Goal: Information Seeking & Learning: Learn about a topic

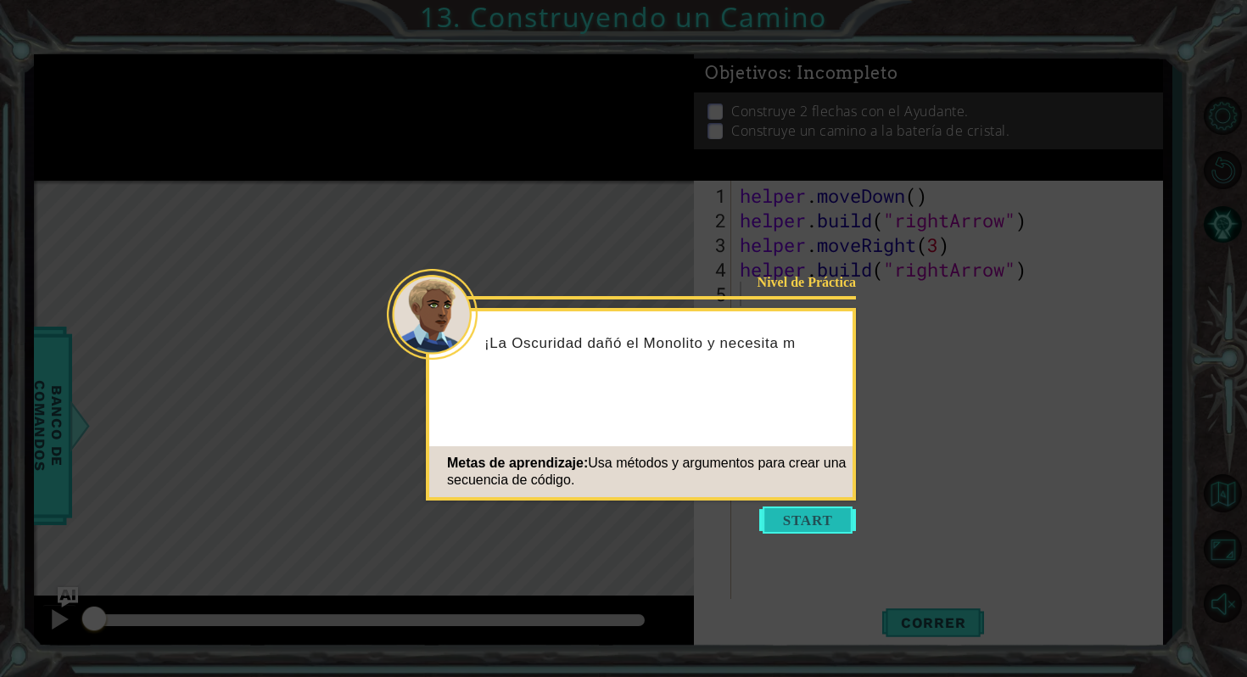
click at [793, 524] on button "Start" at bounding box center [807, 519] width 97 height 27
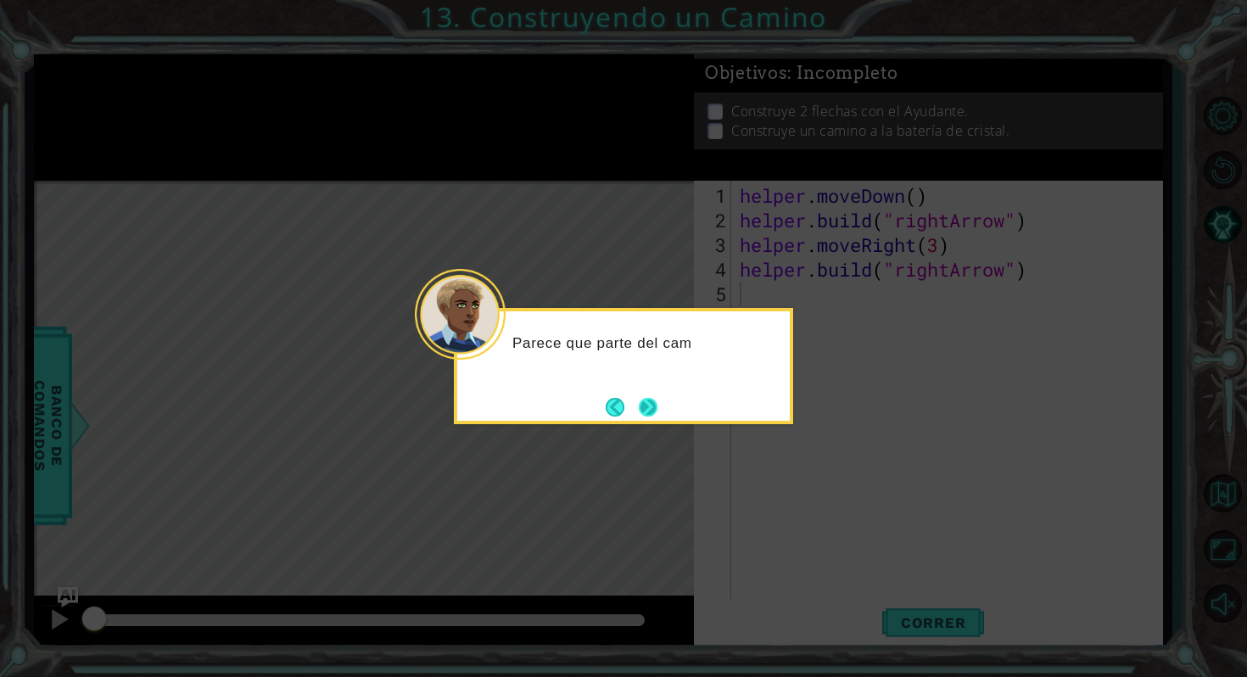
click at [649, 405] on button "Next" at bounding box center [648, 407] width 19 height 19
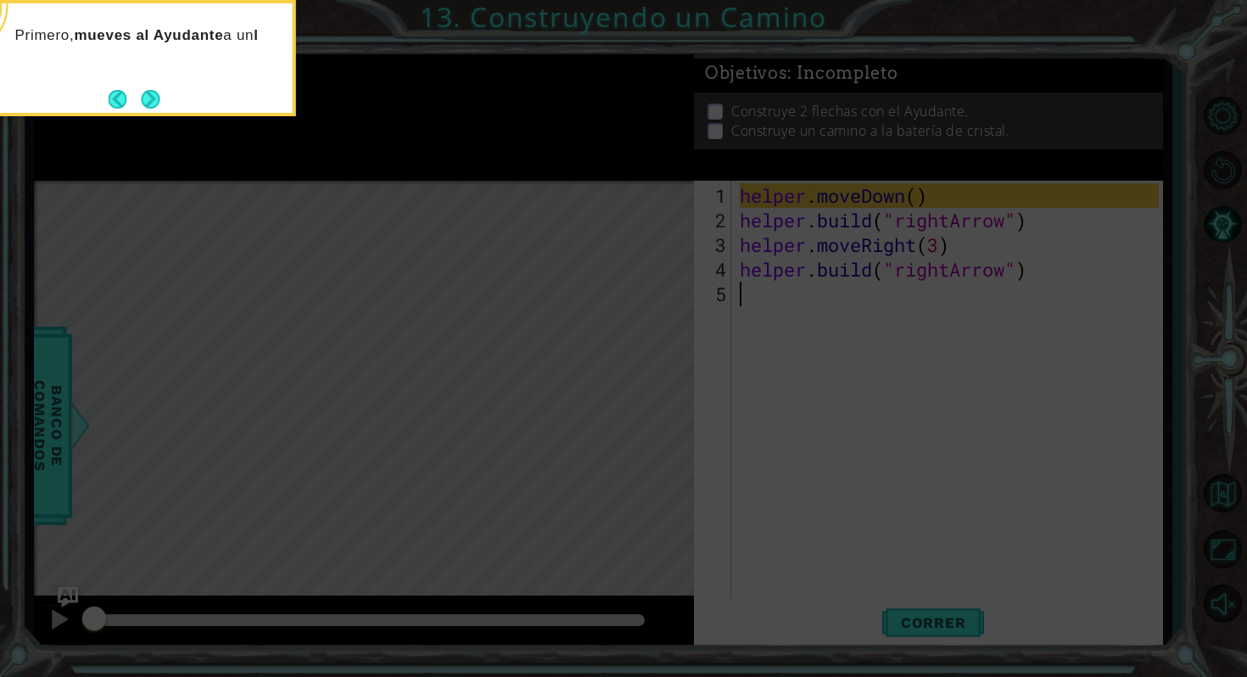
click at [136, 113] on div "Primero, mueves al Ayudante a un l" at bounding box center [126, 58] width 339 height 116
click at [148, 98] on button "Next" at bounding box center [151, 99] width 19 height 19
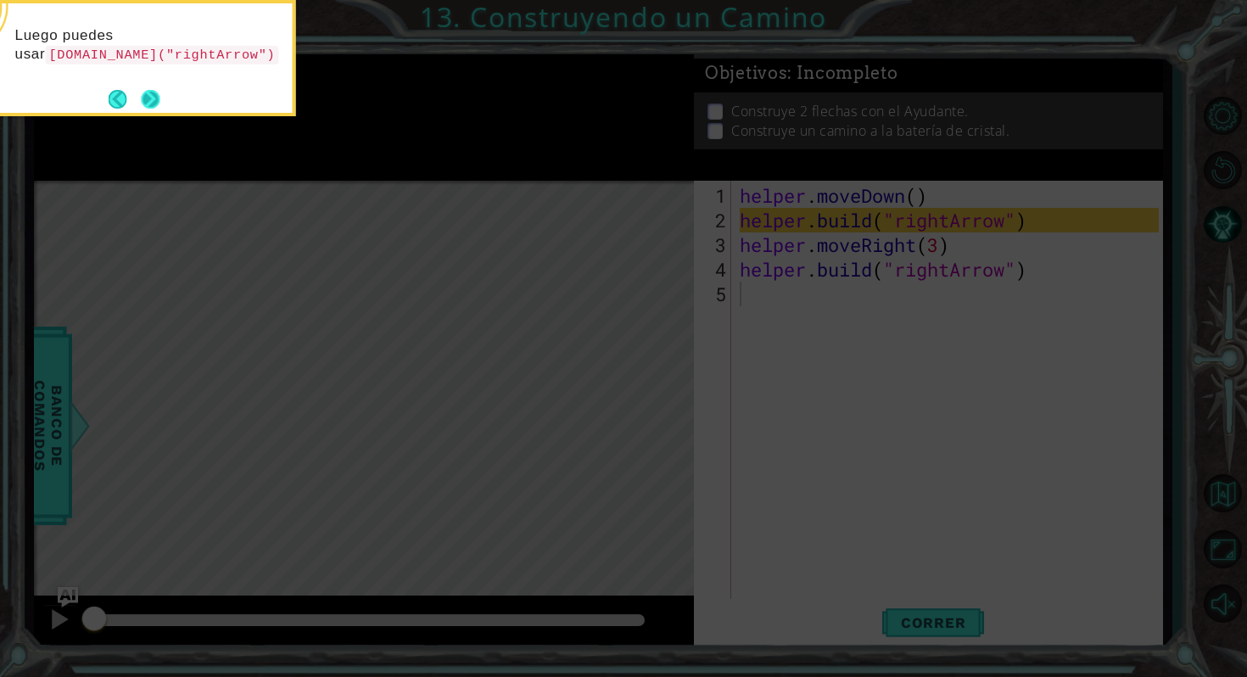
click at [146, 109] on button "Next" at bounding box center [150, 99] width 19 height 19
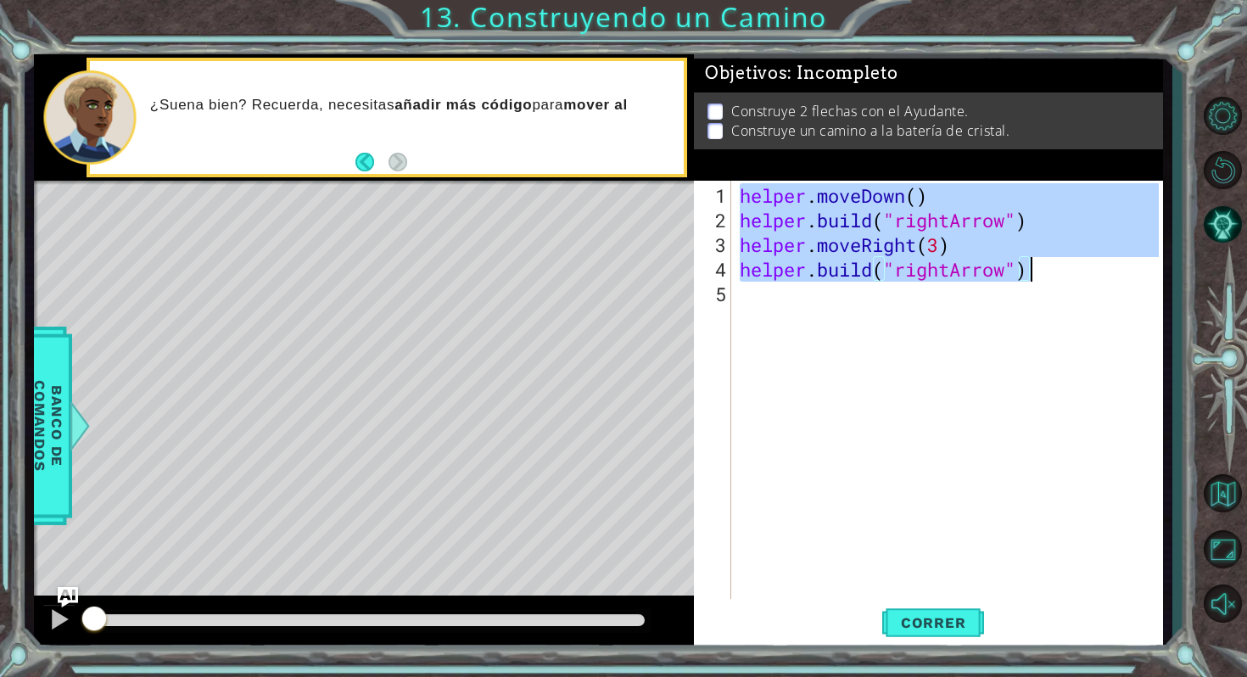
drag, startPoint x: 737, startPoint y: 187, endPoint x: 1046, endPoint y: 278, distance: 322.5
click at [1046, 278] on div "helper . moveDown ( ) helper . build ( "rightArrow" ) helper . moveRight ( 3 ) …" at bounding box center [951, 416] width 430 height 467
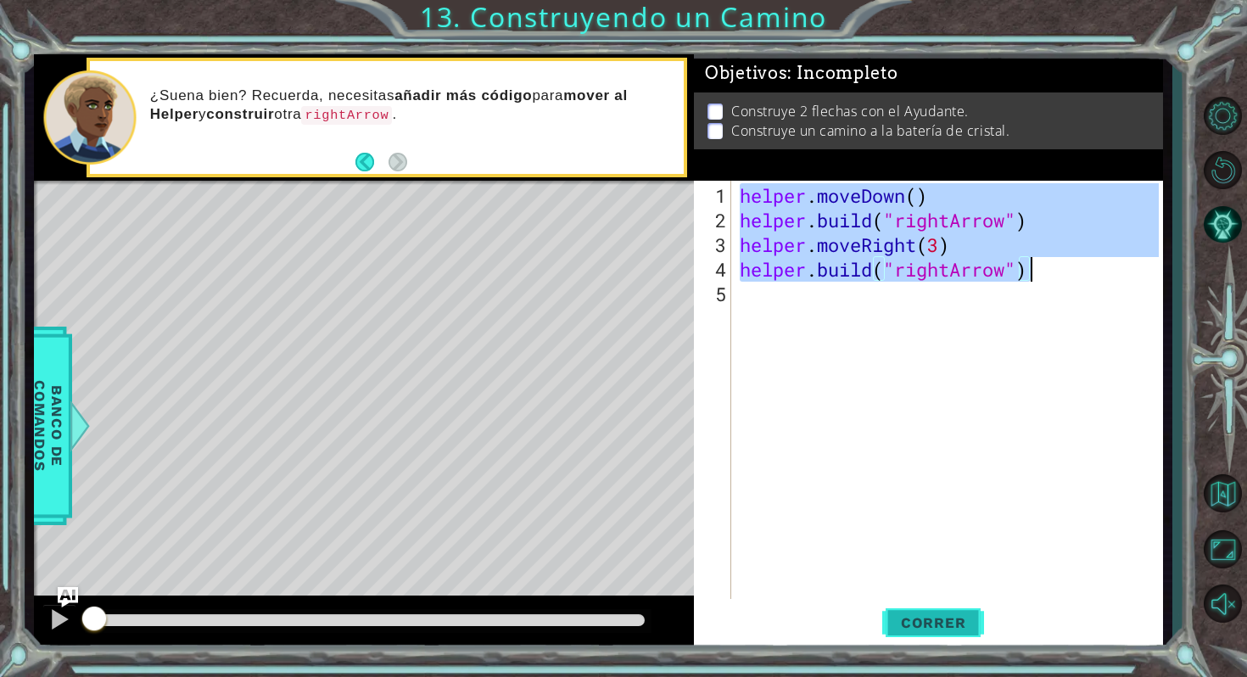
click at [923, 631] on button "Correr" at bounding box center [933, 623] width 102 height 47
type textarea "[DOMAIN_NAME]("rightArrow")"
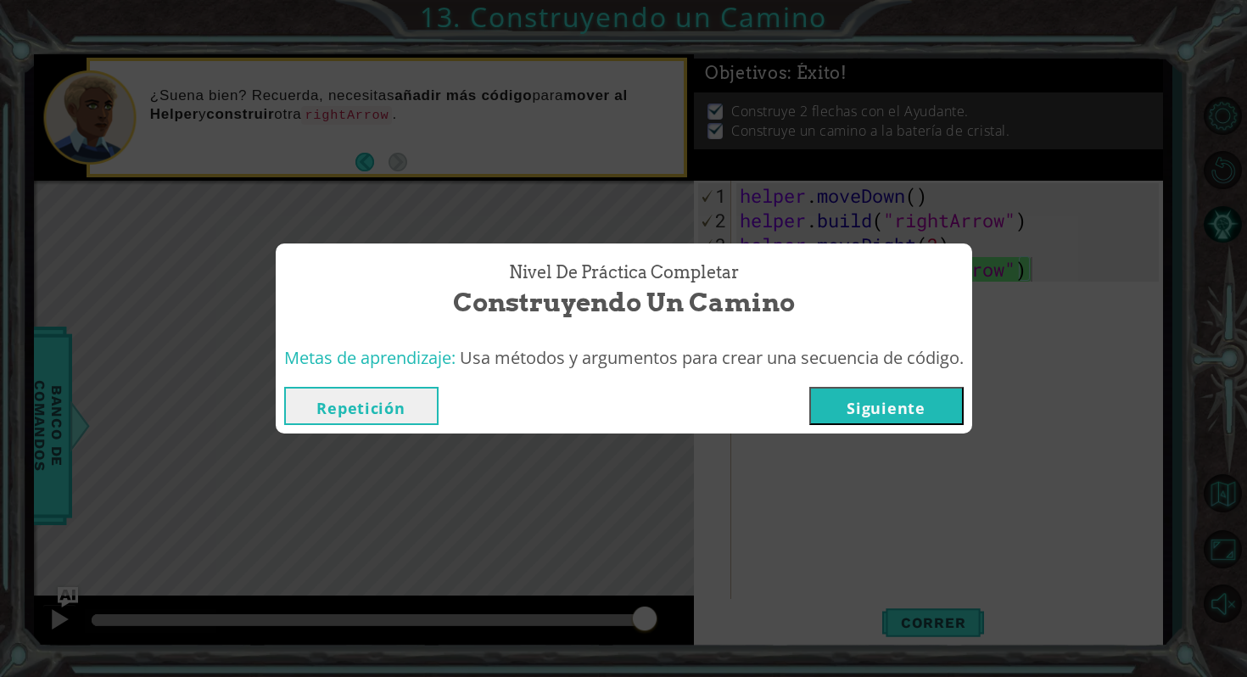
click at [845, 417] on button "Siguiente" at bounding box center [886, 406] width 154 height 38
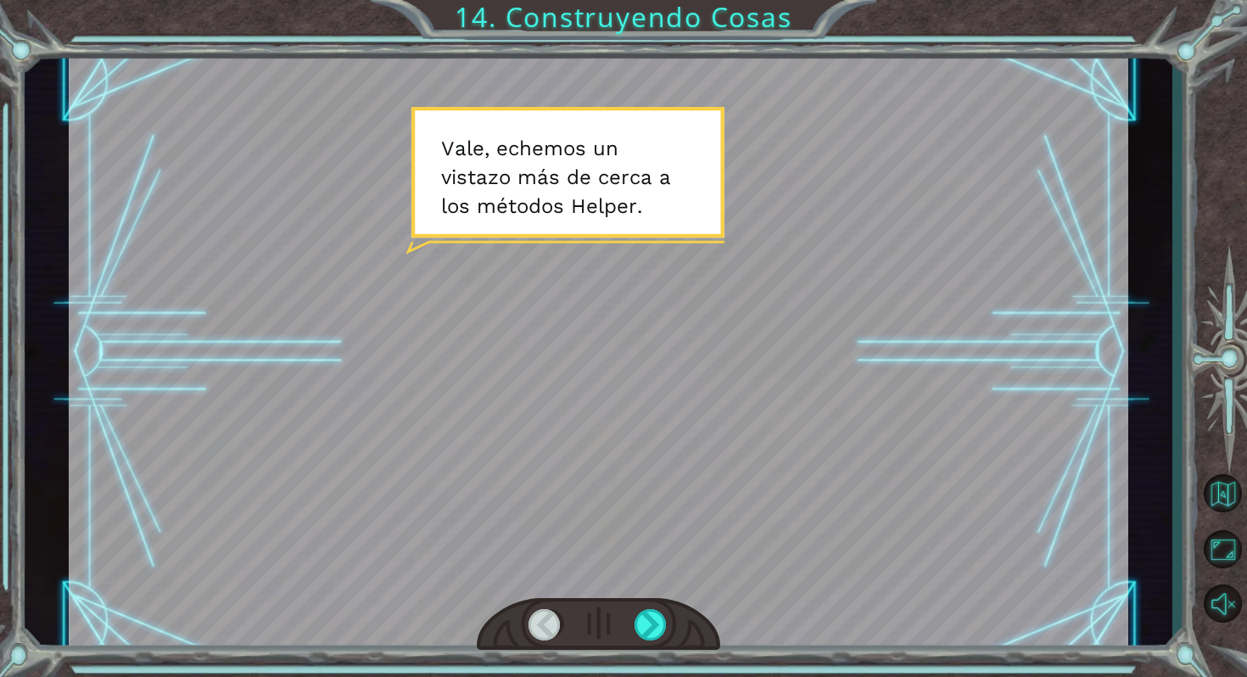
click at [648, 644] on div at bounding box center [598, 624] width 243 height 53
click at [656, 615] on div at bounding box center [651, 625] width 34 height 32
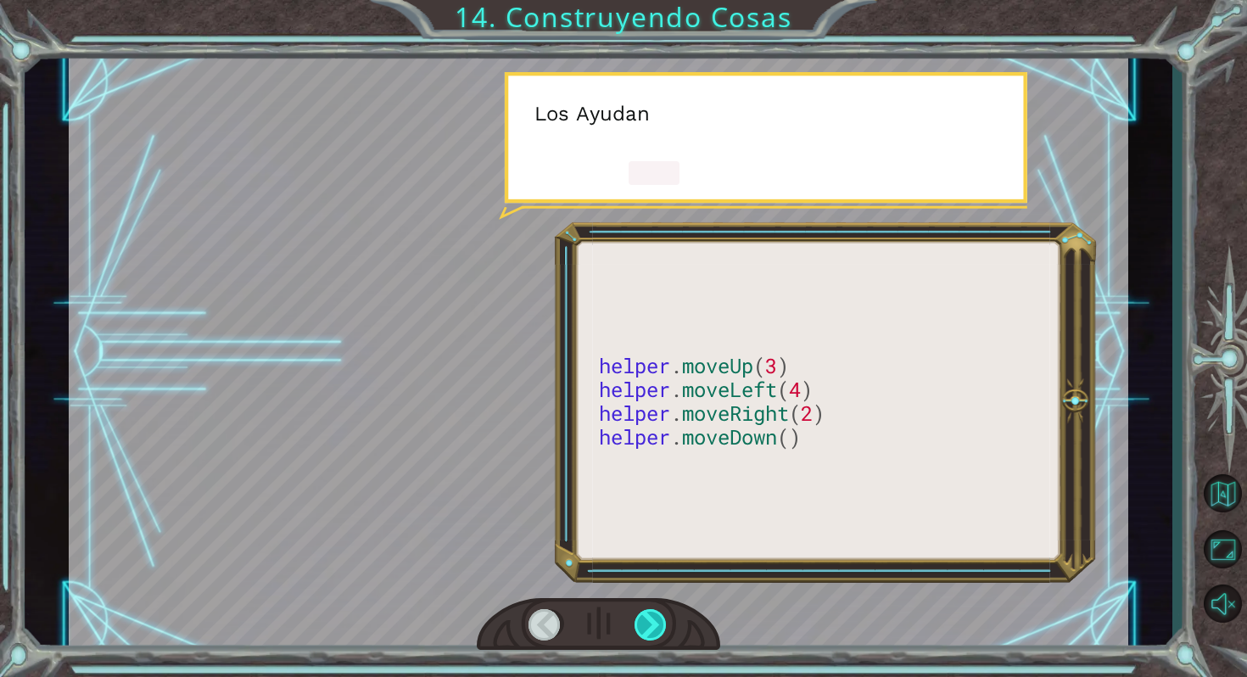
click at [656, 615] on div at bounding box center [651, 625] width 34 height 32
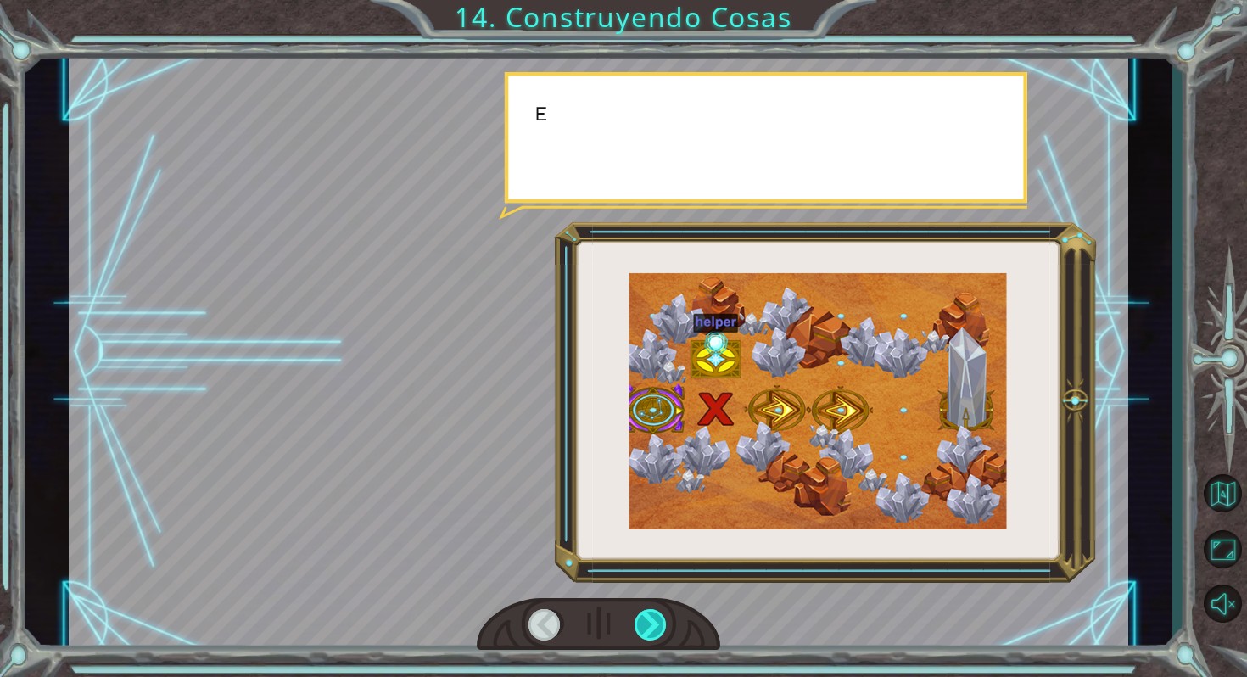
click at [656, 615] on div at bounding box center [651, 625] width 34 height 32
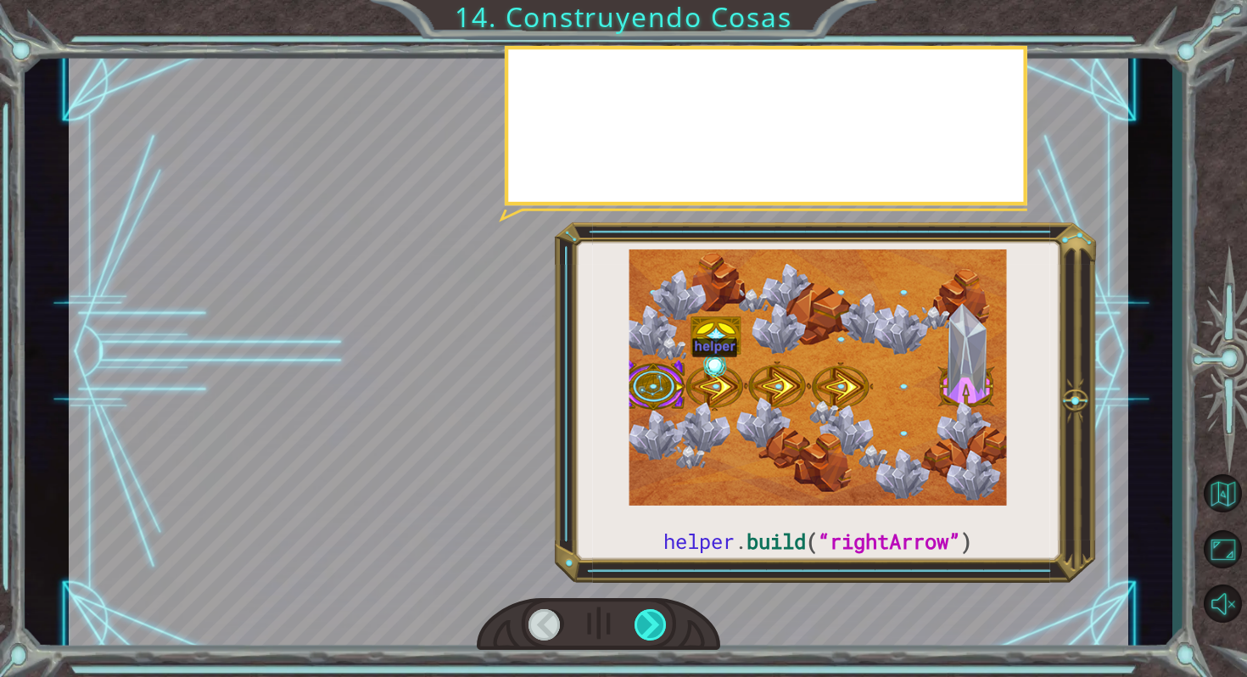
click at [656, 615] on div at bounding box center [651, 625] width 34 height 32
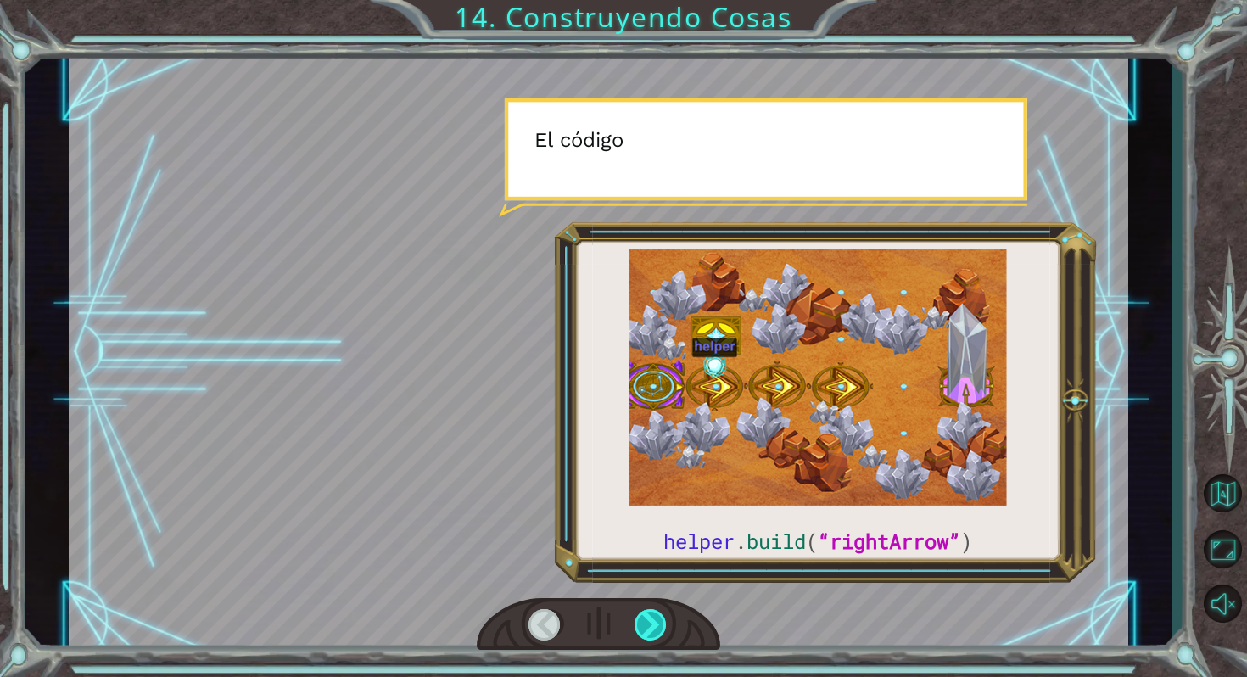
click at [656, 615] on div at bounding box center [651, 625] width 34 height 32
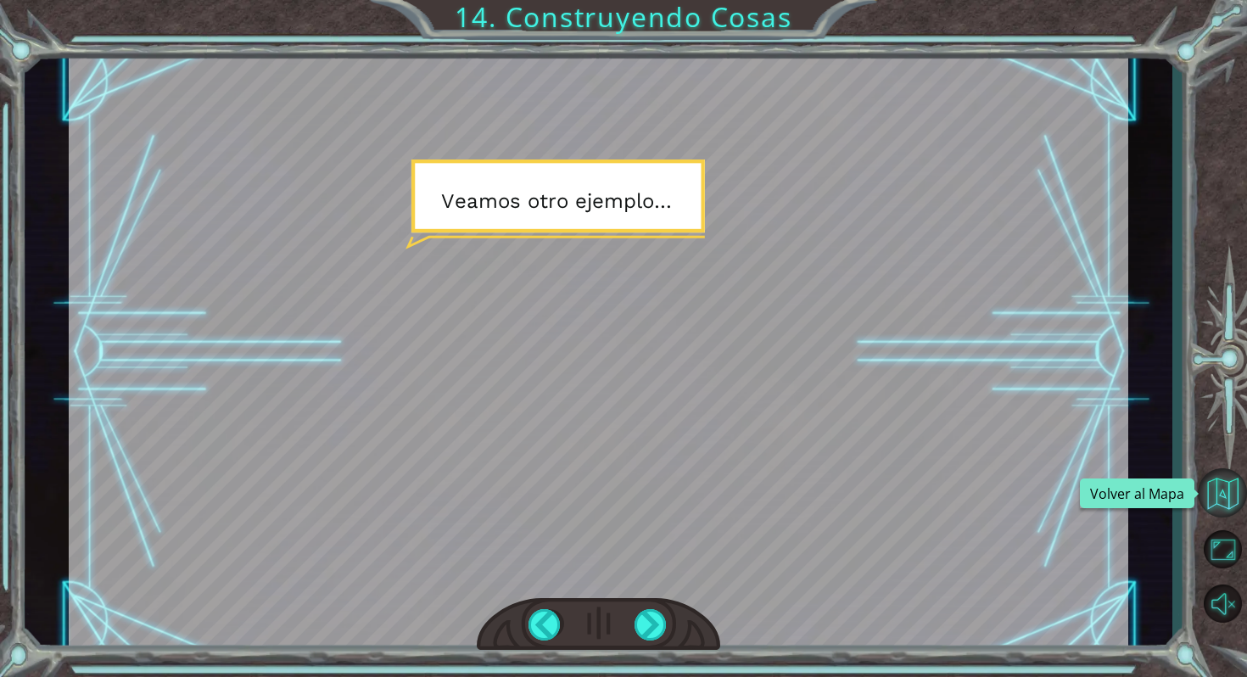
click at [1219, 499] on button "Volver al Mapa" at bounding box center [1221, 492] width 49 height 49
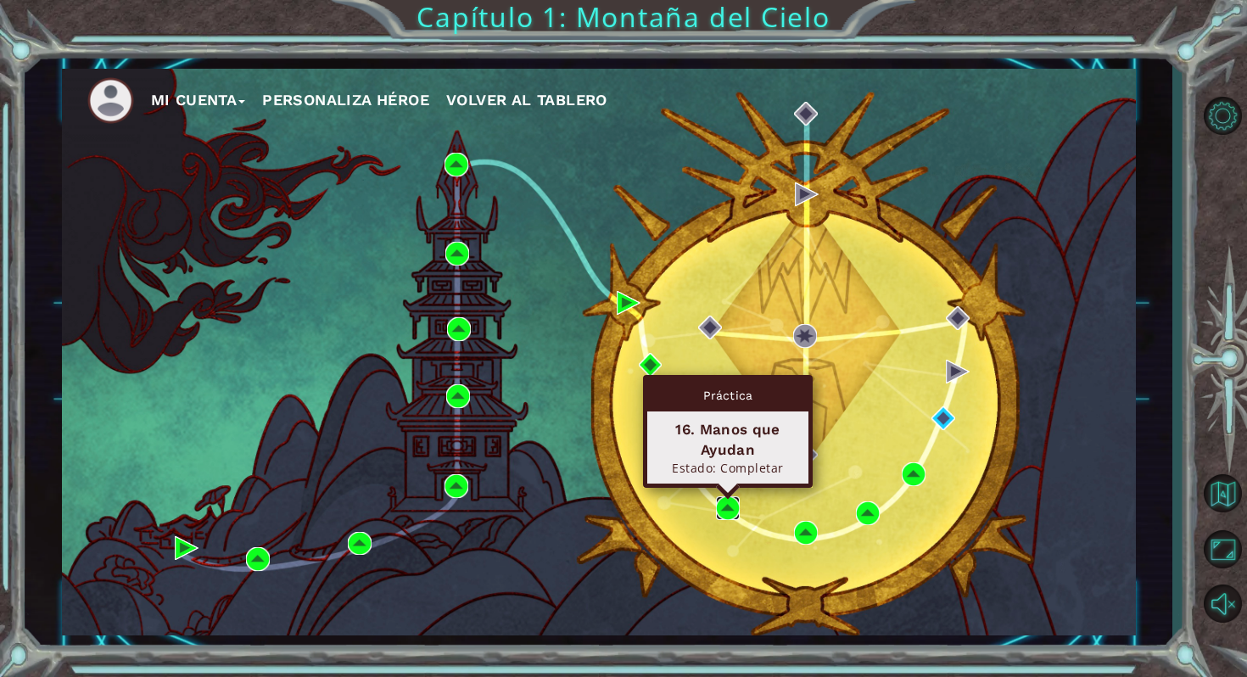
click at [722, 503] on img at bounding box center [728, 508] width 24 height 24
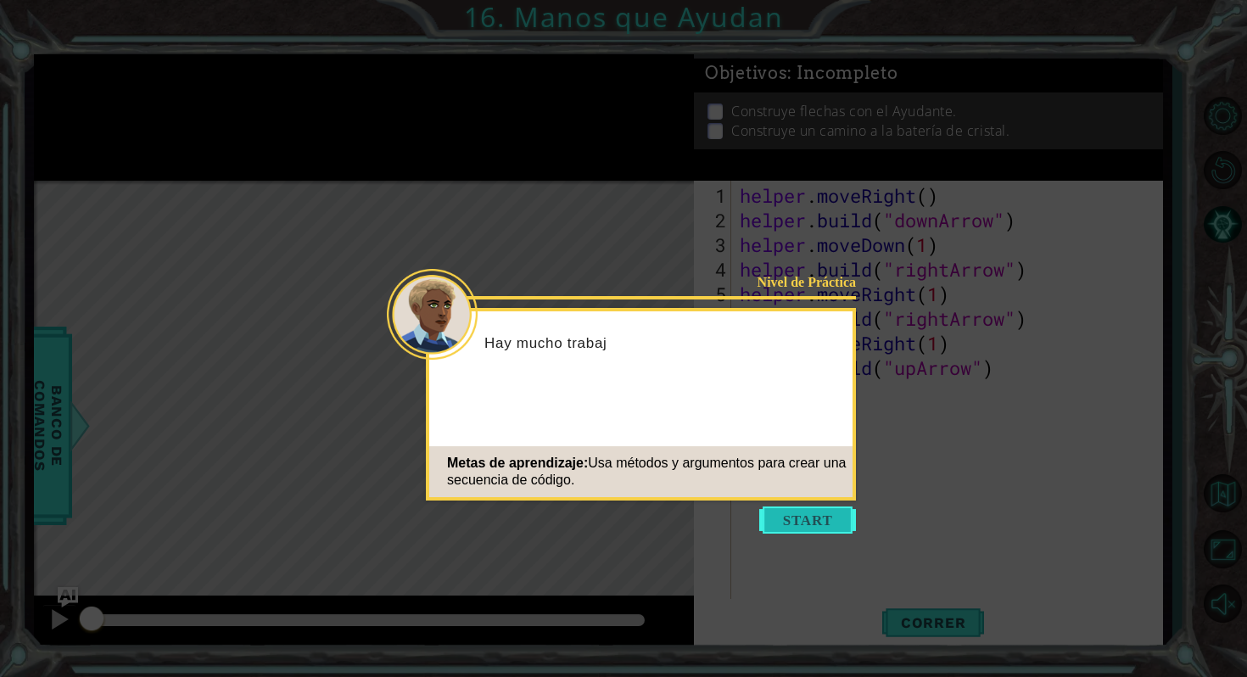
click at [824, 528] on button "Start" at bounding box center [807, 519] width 97 height 27
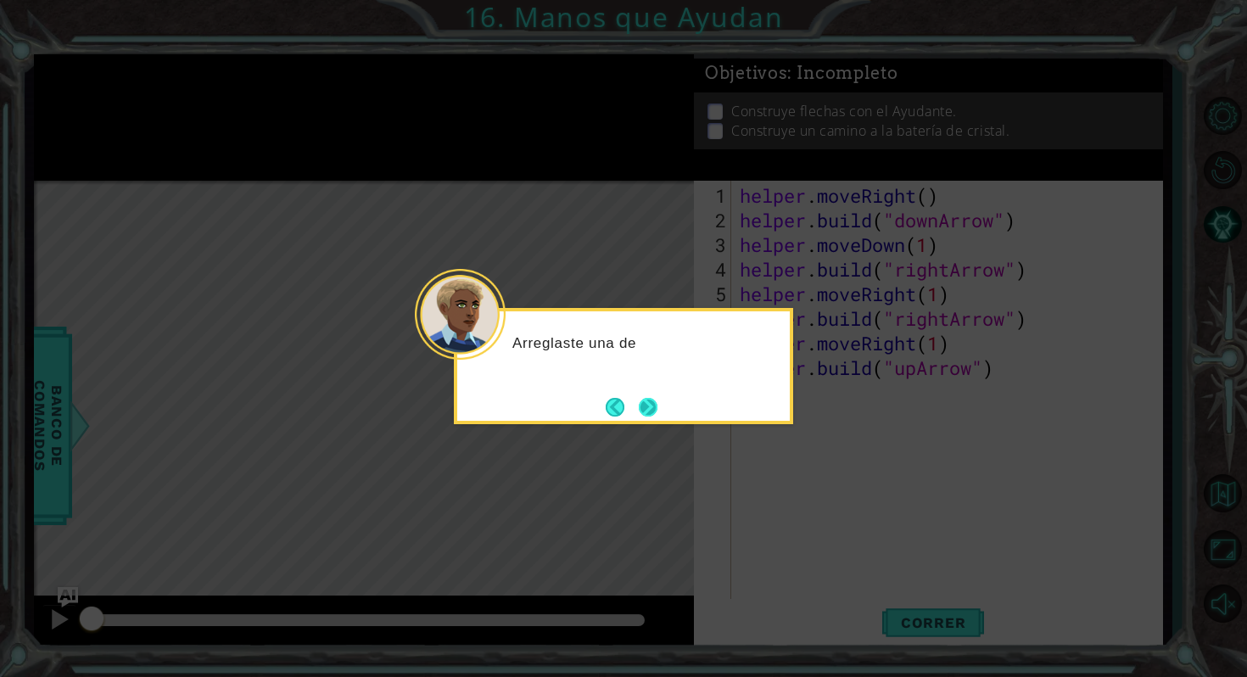
click at [651, 401] on button "Next" at bounding box center [648, 407] width 19 height 19
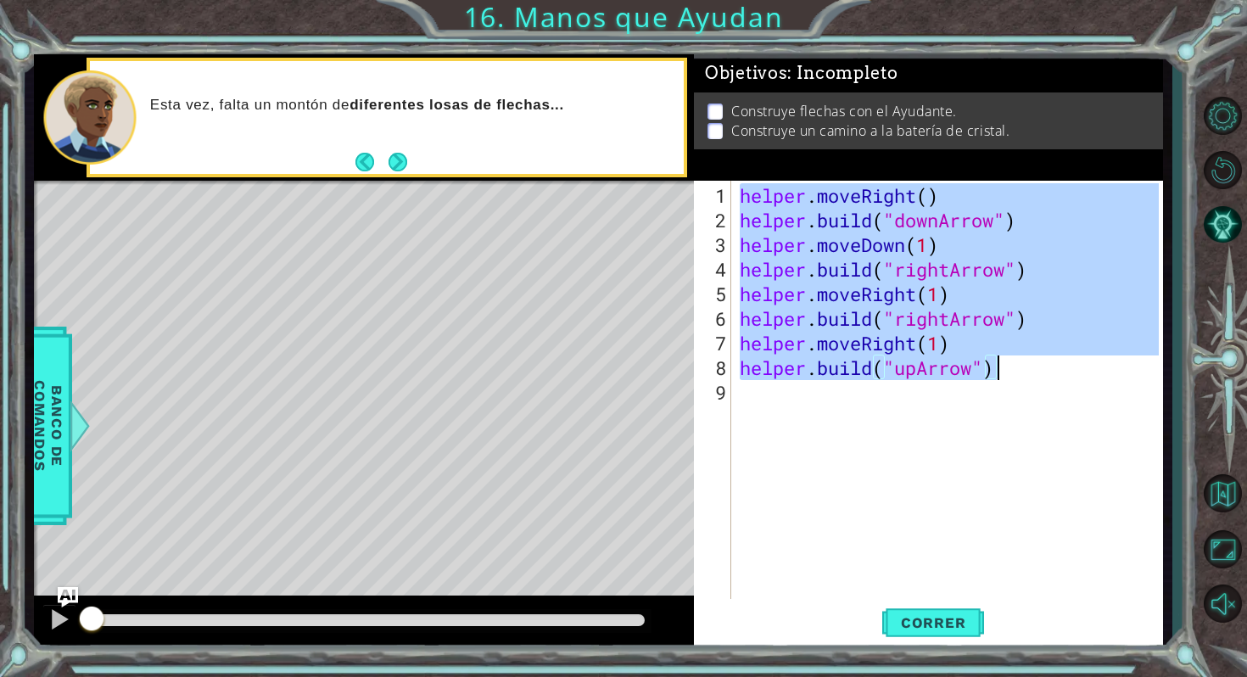
drag, startPoint x: 739, startPoint y: 190, endPoint x: 1015, endPoint y: 367, distance: 328.4
click at [1015, 367] on div "helper . moveRight ( ) helper . build ( "downArrow" ) helper . moveDown ( 1 ) h…" at bounding box center [951, 416] width 430 height 467
click at [957, 622] on span "Correr" at bounding box center [933, 622] width 99 height 17
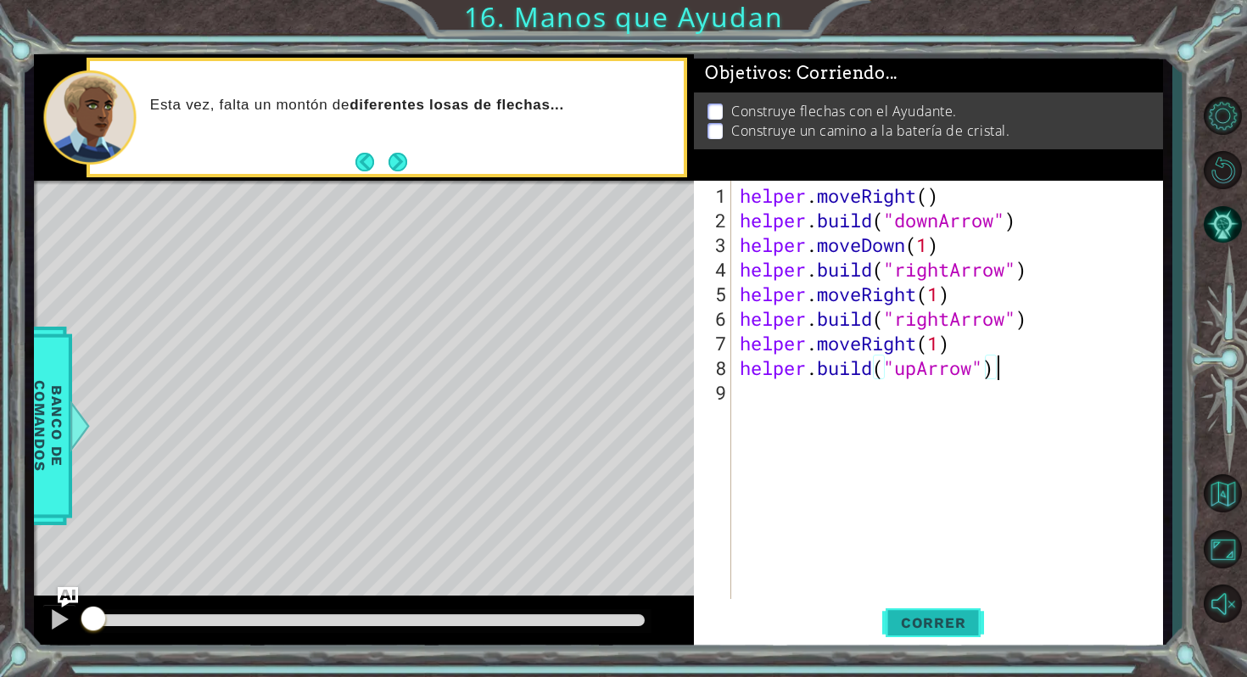
type textarea "[DOMAIN_NAME]("upArrow")"
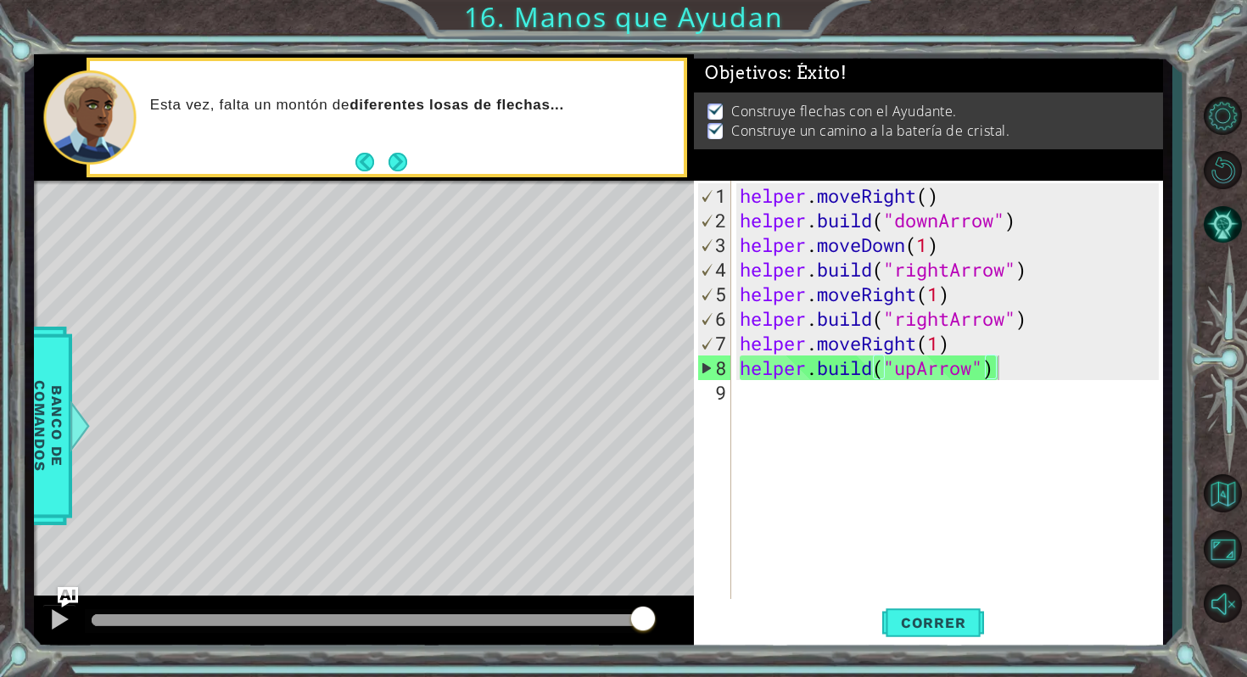
click at [0, 0] on div "Nivel de Práctica Completar Manos que Ayudan Metas de aprendizaje: Usa métodos …" at bounding box center [0, 0] width 0 height 0
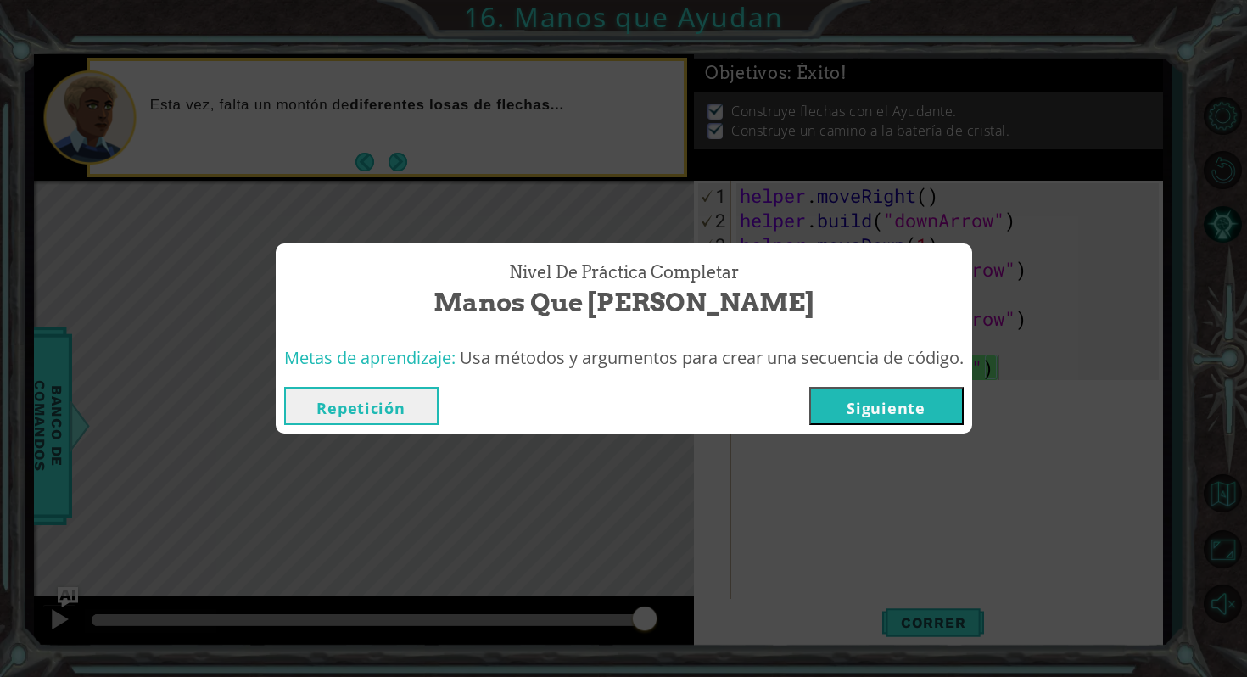
click at [403, 396] on button "Repetición" at bounding box center [361, 406] width 154 height 38
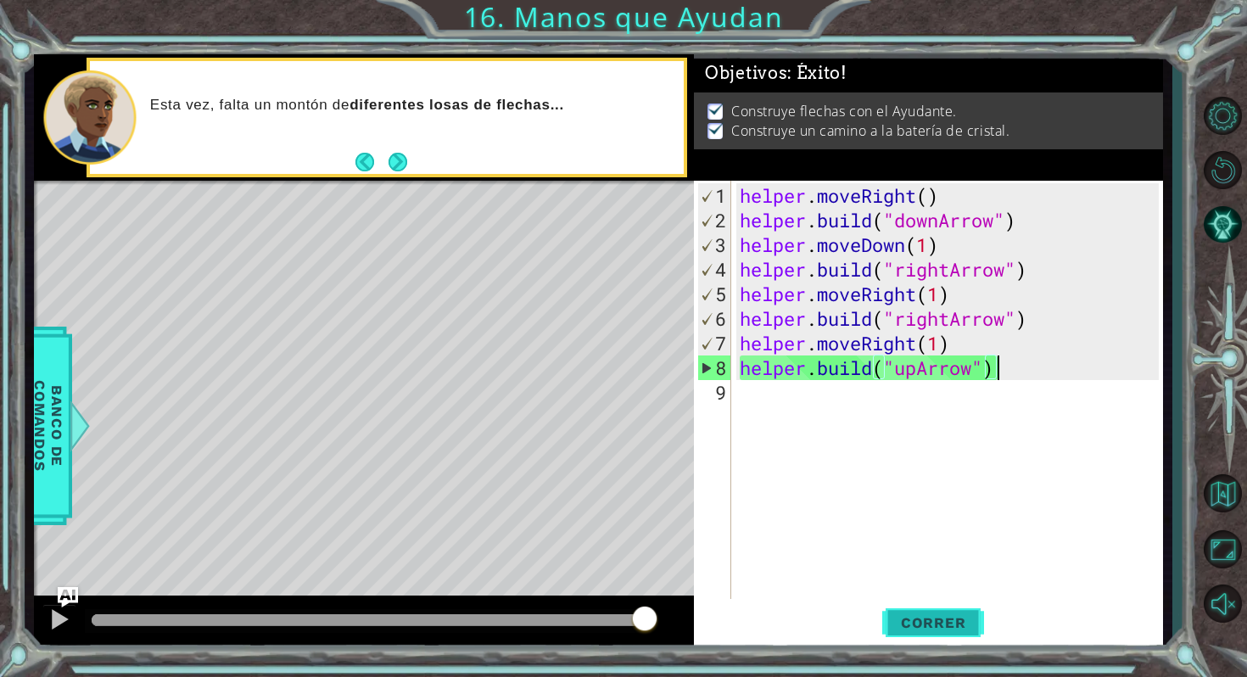
click at [956, 631] on button "Correr" at bounding box center [933, 623] width 102 height 47
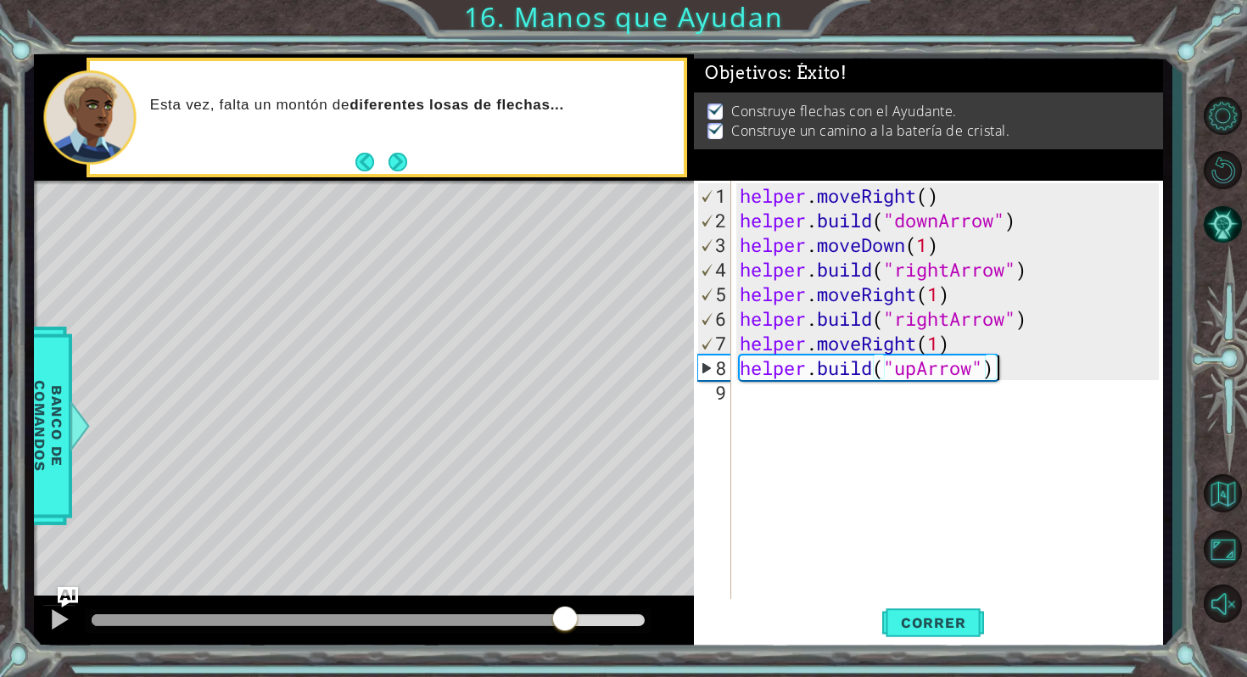
drag, startPoint x: 499, startPoint y: 615, endPoint x: 566, endPoint y: 616, distance: 67.0
click at [568, 616] on div at bounding box center [368, 620] width 553 height 12
drag, startPoint x: 569, startPoint y: 616, endPoint x: 606, endPoint y: 613, distance: 37.5
click at [595, 614] on div at bounding box center [344, 620] width 504 height 12
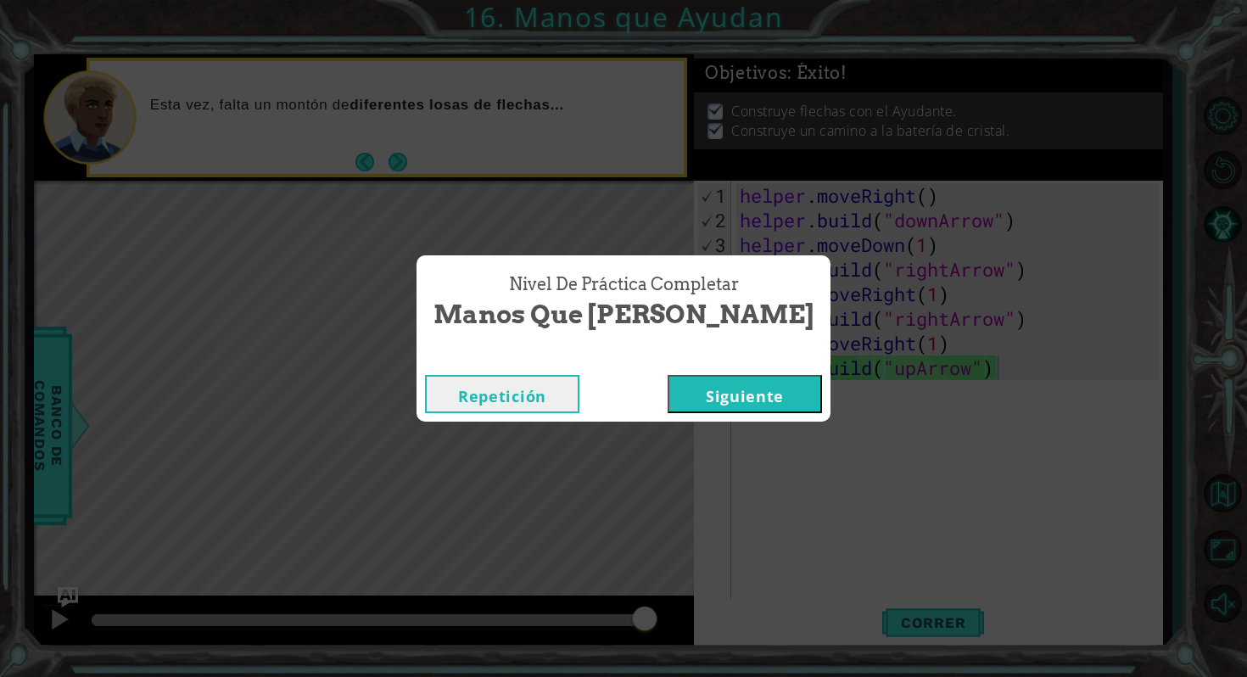
click at [697, 400] on button "Siguiente" at bounding box center [744, 394] width 154 height 38
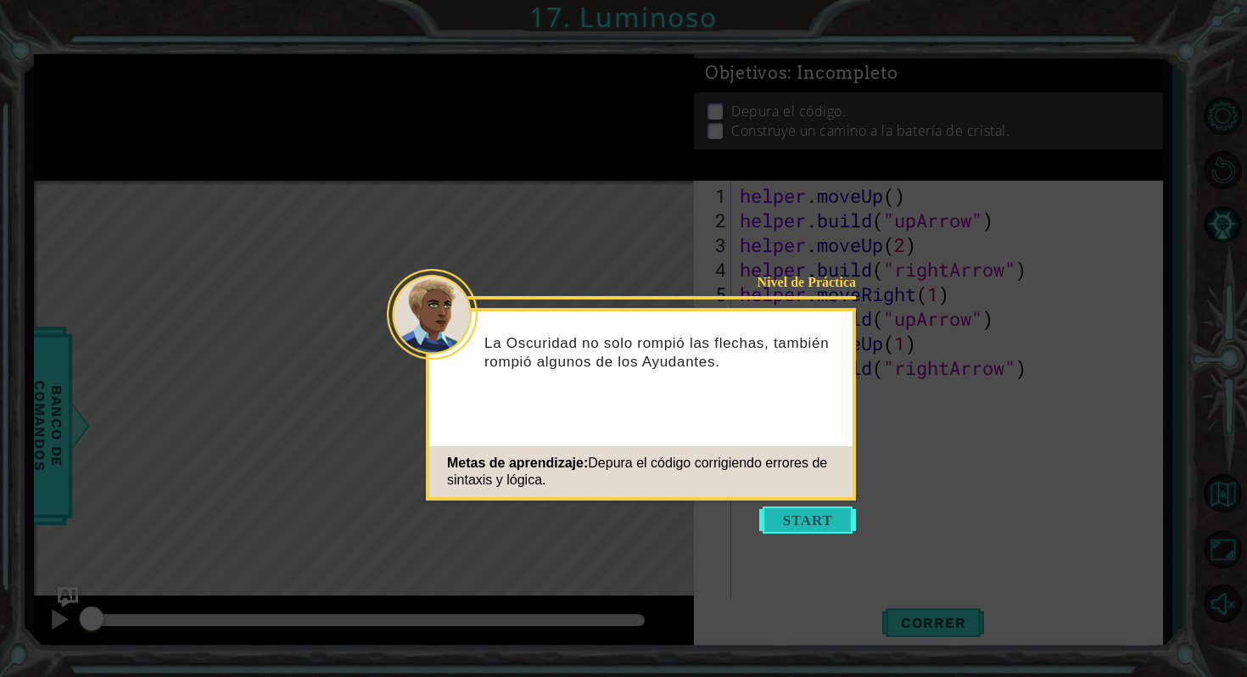
click at [835, 522] on button "Start" at bounding box center [807, 519] width 97 height 27
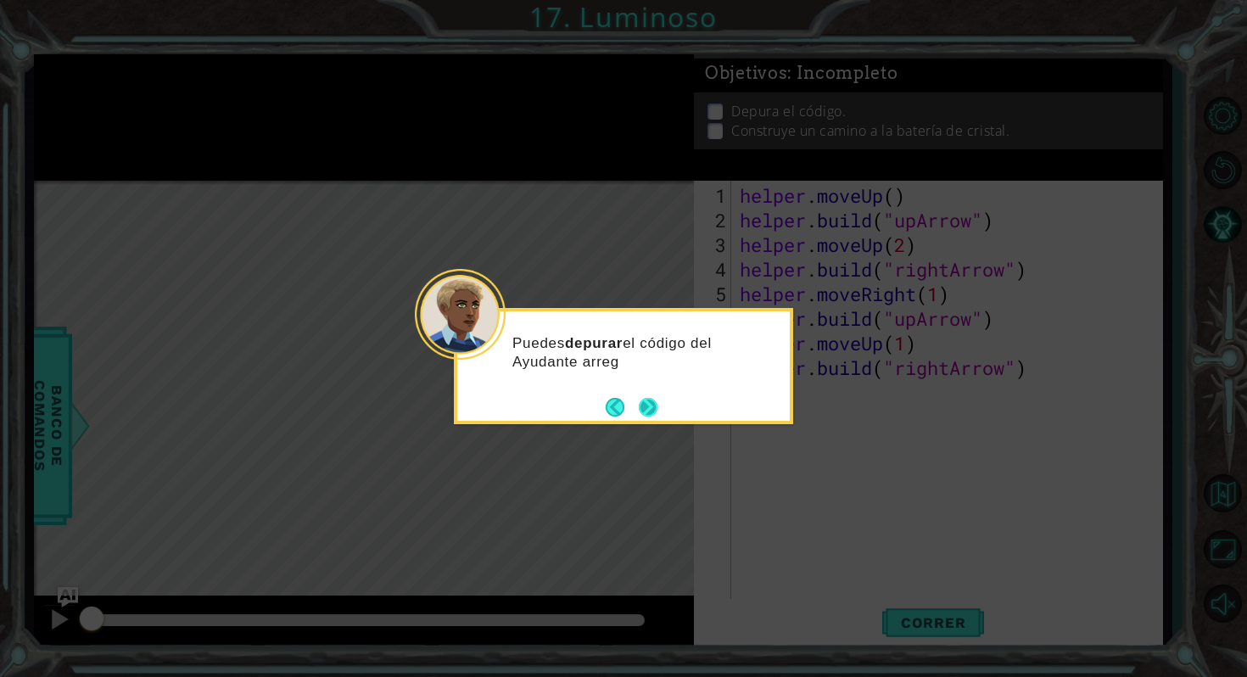
click at [644, 404] on button "Next" at bounding box center [648, 407] width 19 height 19
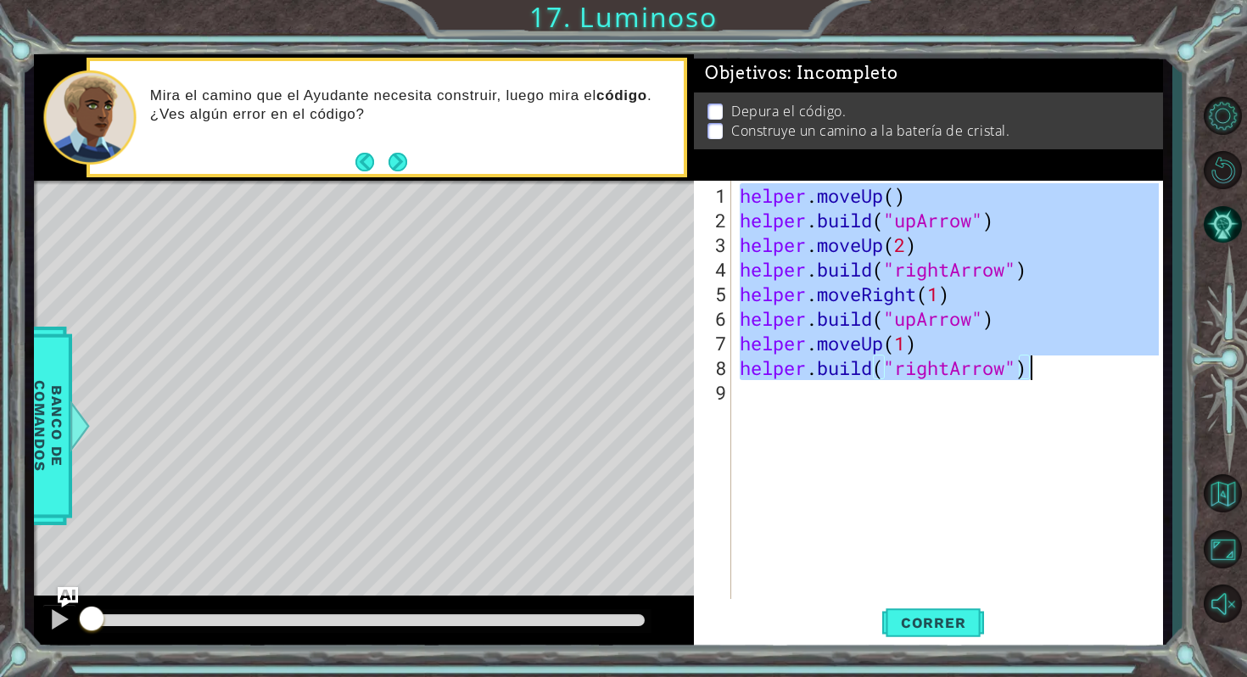
drag, startPoint x: 736, startPoint y: 189, endPoint x: 1063, endPoint y: 367, distance: 372.6
click at [1063, 367] on div "helper . moveUp ( ) helper . build ( "upArrow" ) helper . moveUp ( 2 ) helper .…" at bounding box center [951, 416] width 430 height 467
type textarea "helper.moveUp(1) [DOMAIN_NAME]("rightArrow")"
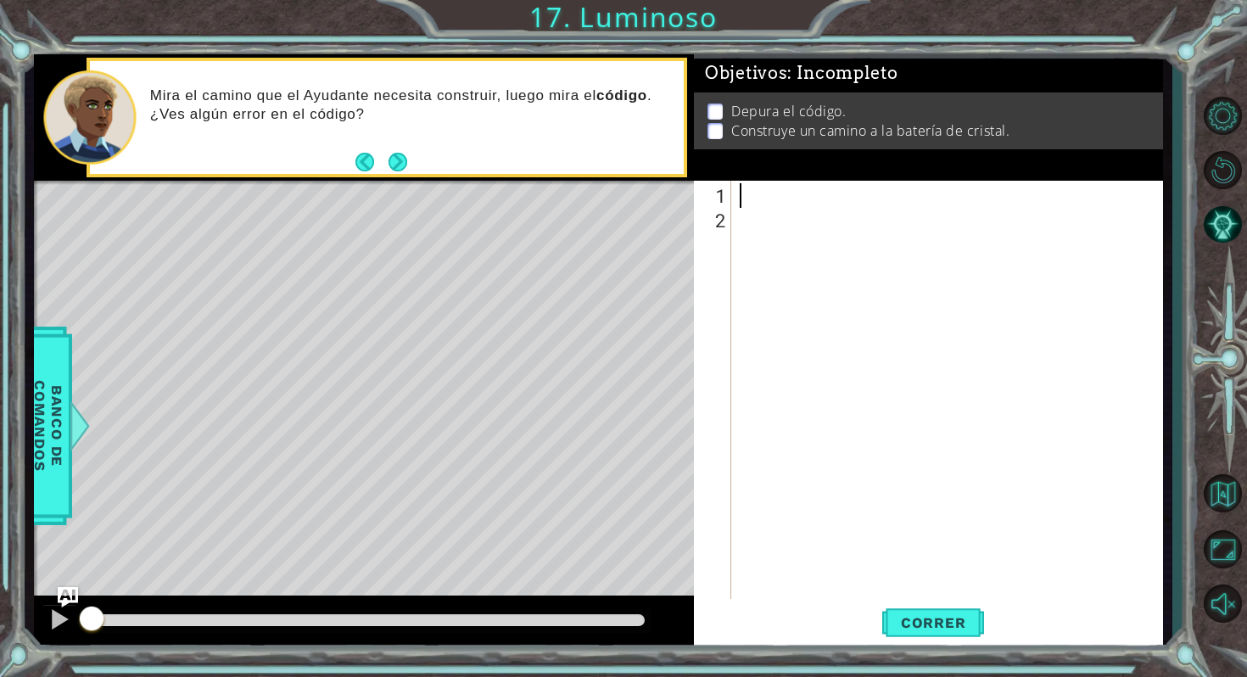
paste textarea "[DOMAIN_NAME]("rightArrow")"
type textarea "[DOMAIN_NAME]("rightArrow")"
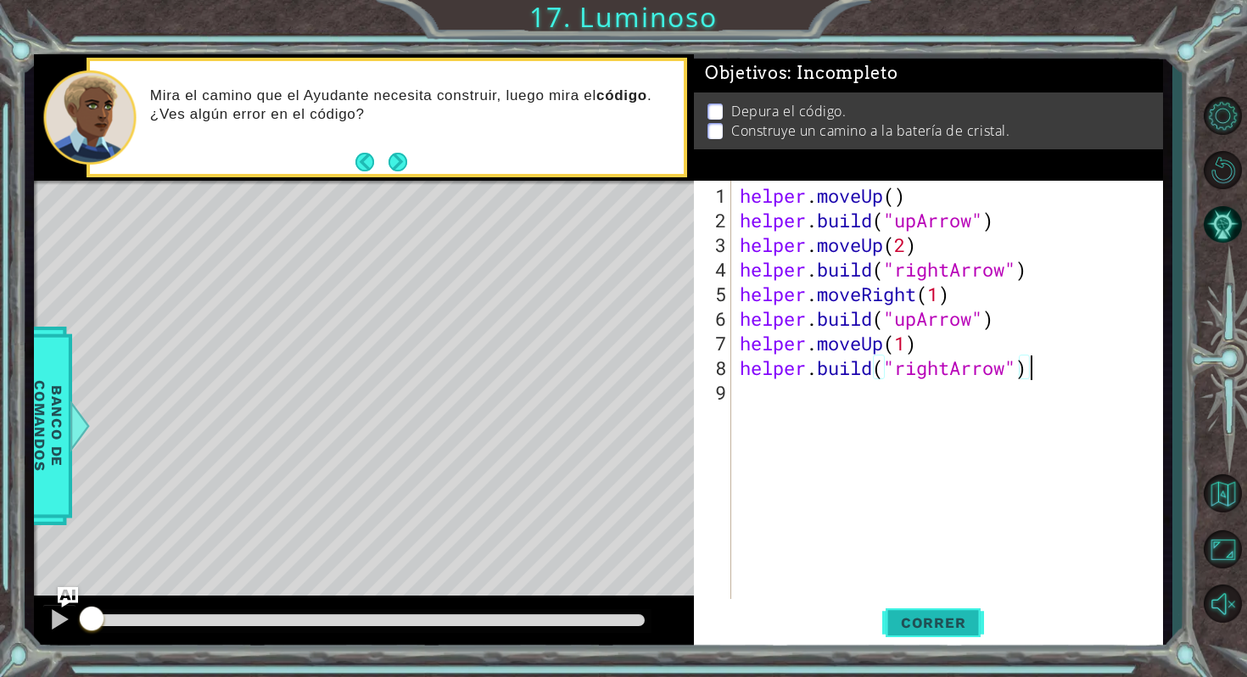
click at [919, 627] on span "Correr" at bounding box center [933, 622] width 99 height 17
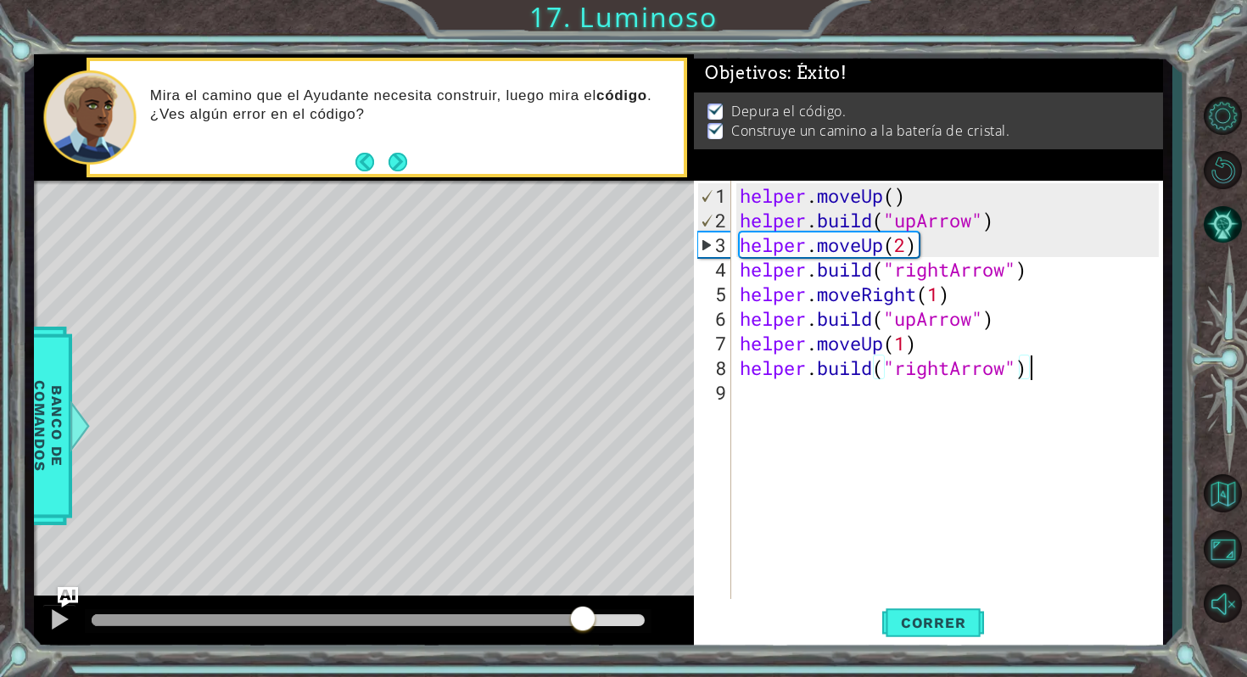
click at [583, 622] on div at bounding box center [368, 620] width 553 height 12
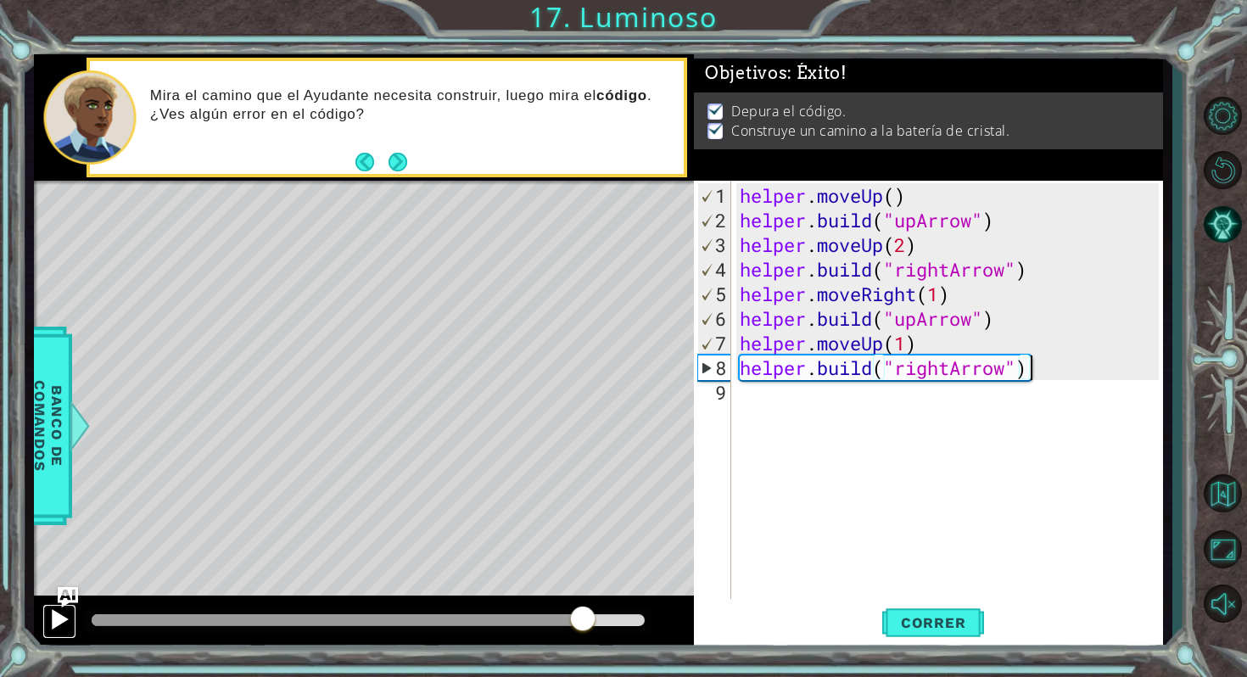
click at [64, 619] on div at bounding box center [59, 619] width 22 height 22
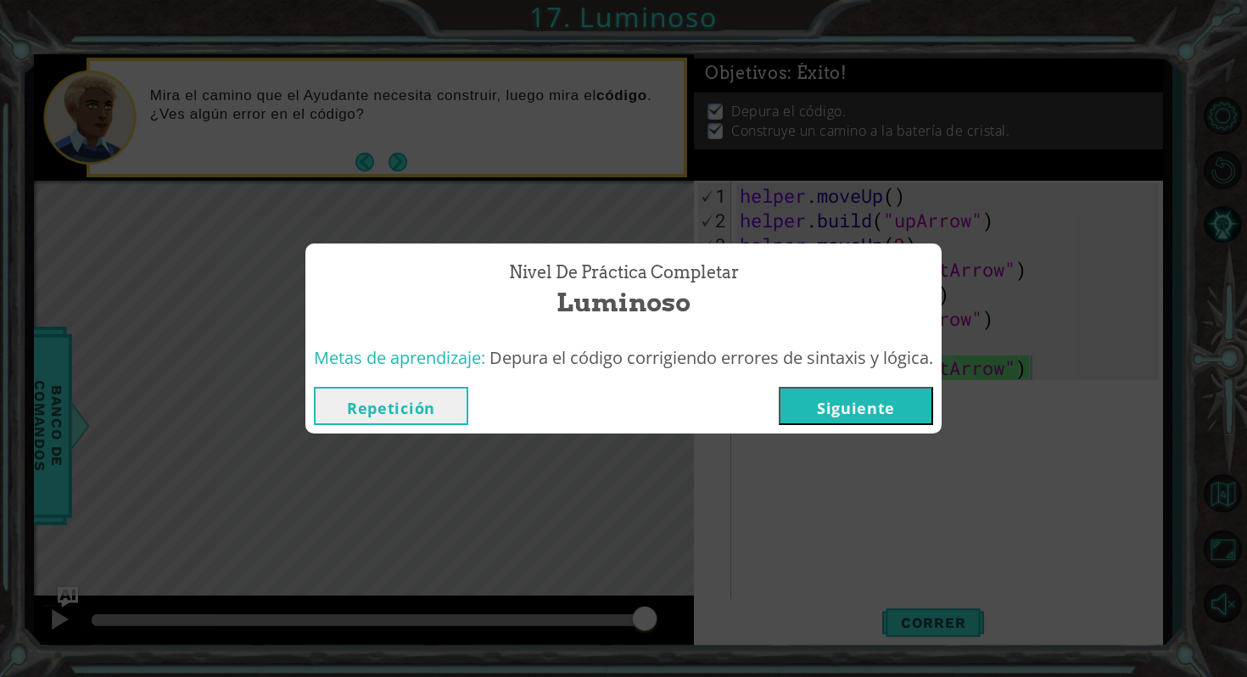
click at [831, 410] on button "Siguiente" at bounding box center [855, 406] width 154 height 38
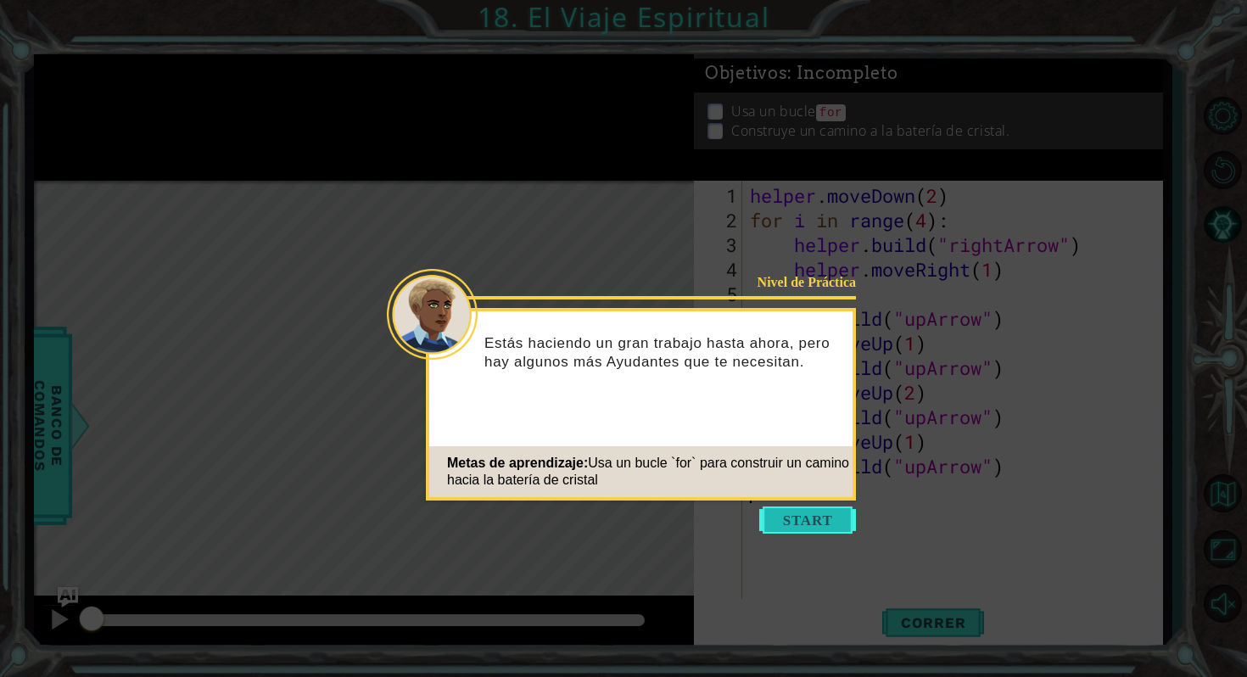
click at [825, 527] on button "Start" at bounding box center [807, 519] width 97 height 27
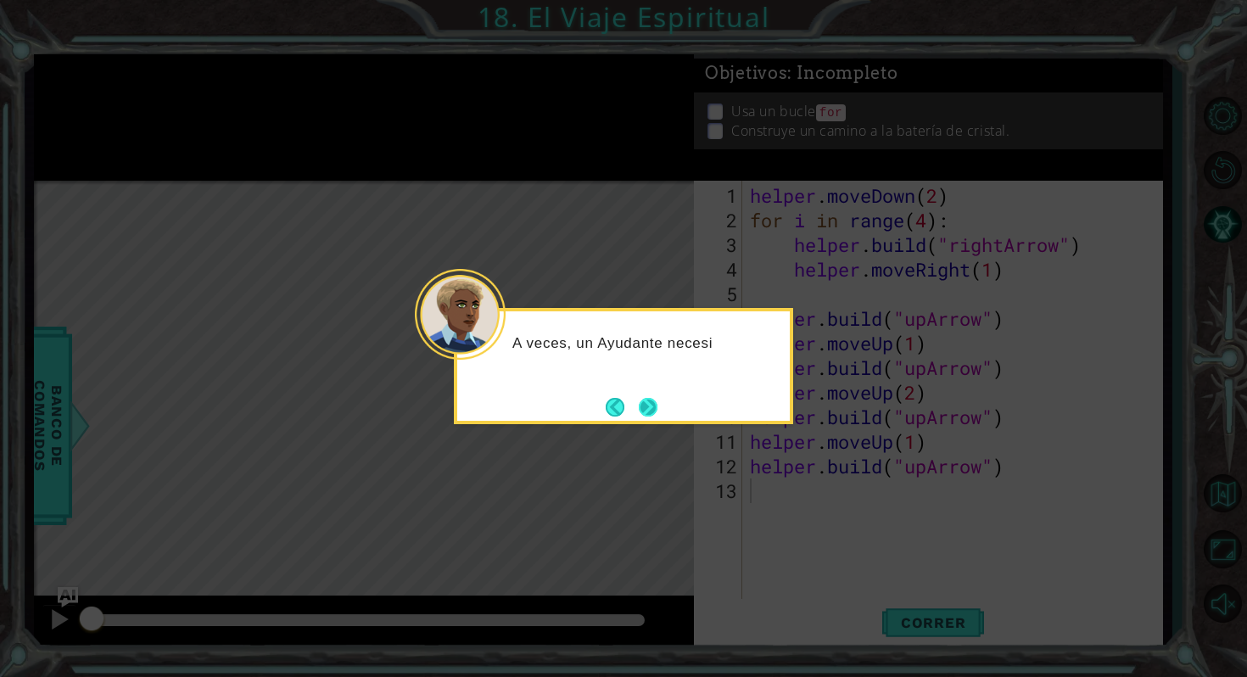
click at [639, 398] on button "Next" at bounding box center [648, 407] width 19 height 19
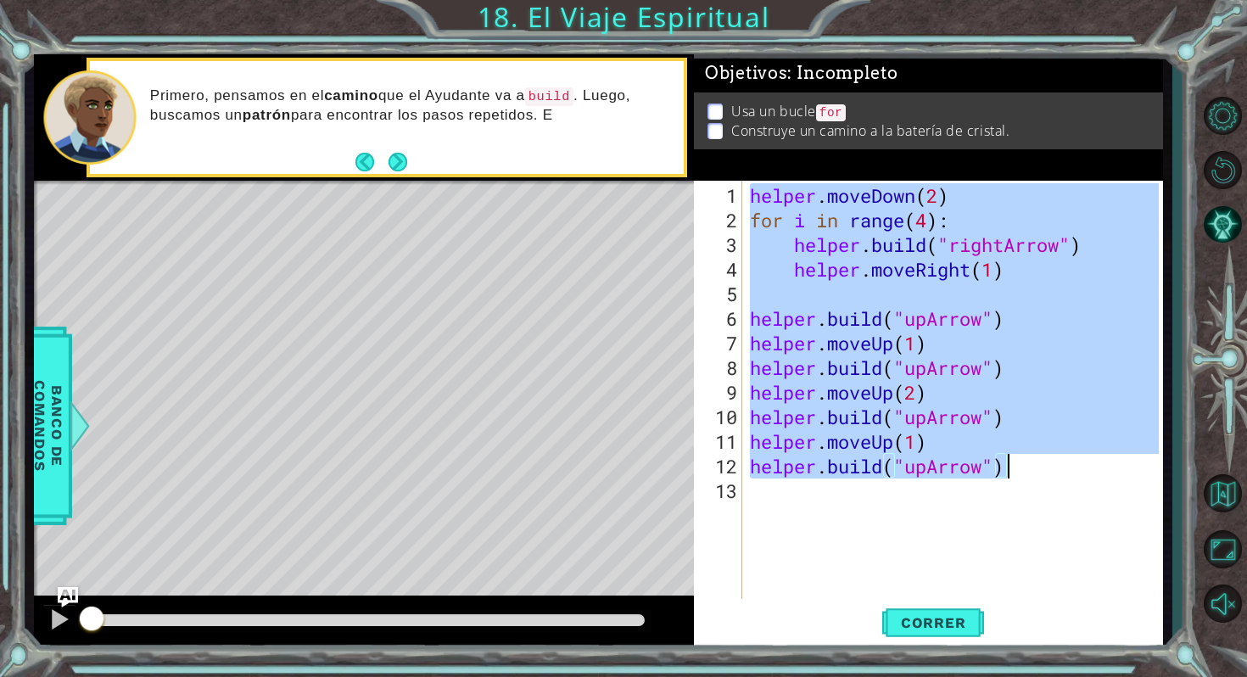
drag, startPoint x: 754, startPoint y: 192, endPoint x: 1051, endPoint y: 471, distance: 407.4
click at [1051, 471] on div "helper . moveDown ( 2 ) for i in range ( 4 ) : helper . build ( "rightArrow" ) …" at bounding box center [956, 416] width 420 height 467
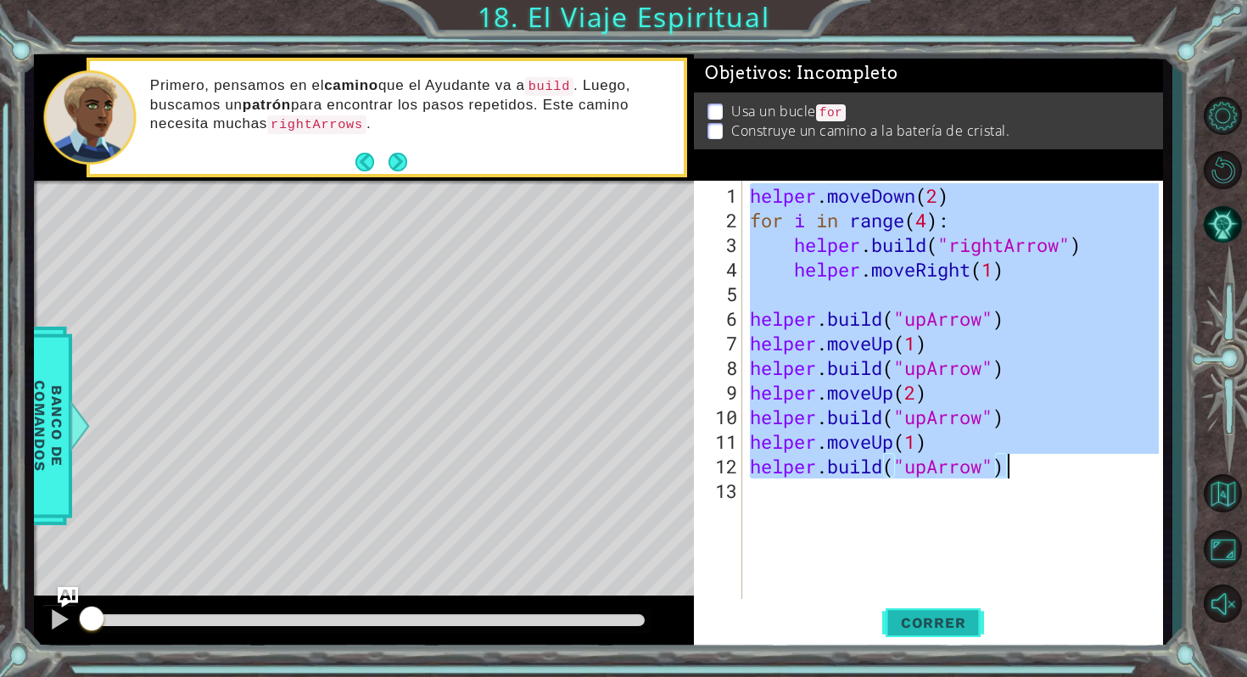
click at [944, 612] on button "Correr" at bounding box center [933, 623] width 102 height 47
type textarea "[DOMAIN_NAME]("upArrow")"
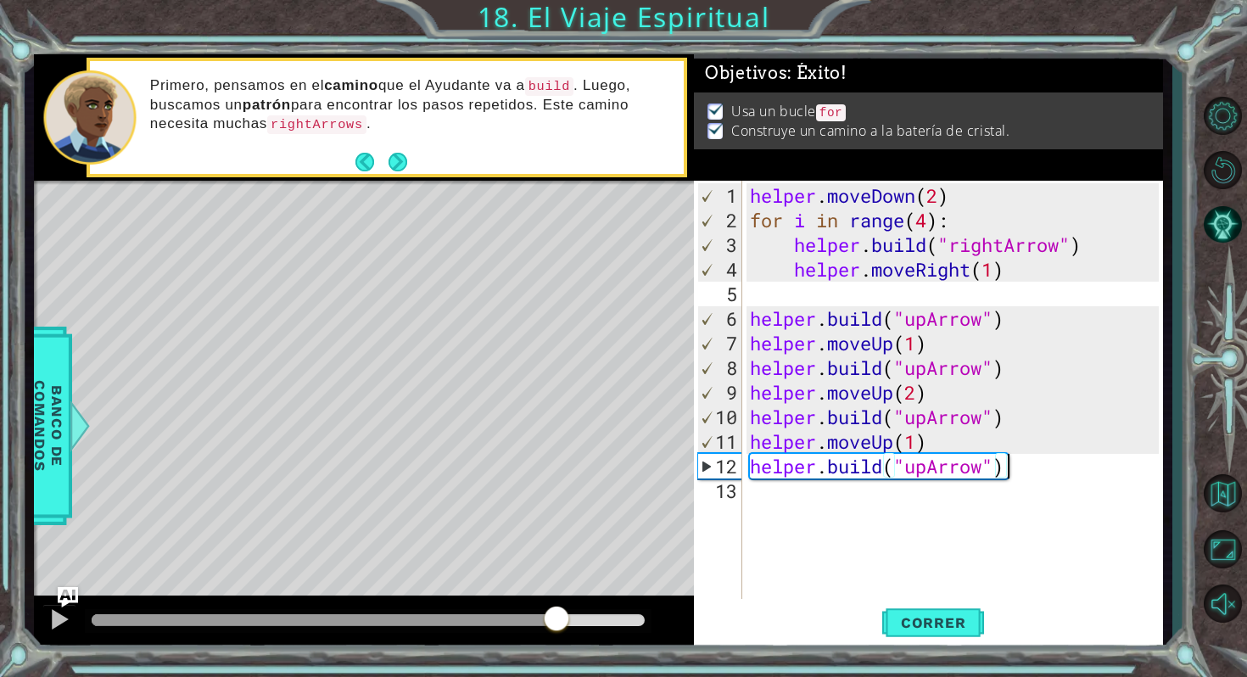
drag, startPoint x: 497, startPoint y: 625, endPoint x: 556, endPoint y: 632, distance: 59.7
click at [558, 626] on div at bounding box center [368, 620] width 553 height 12
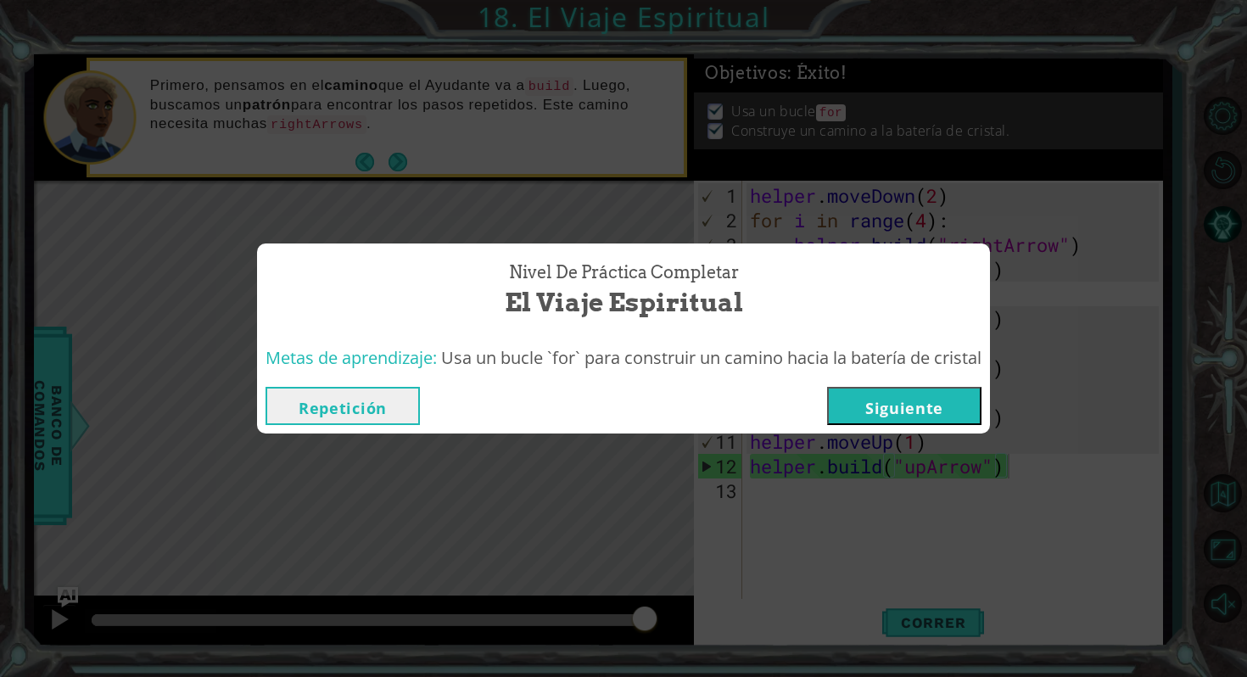
click at [900, 399] on button "Siguiente" at bounding box center [904, 406] width 154 height 38
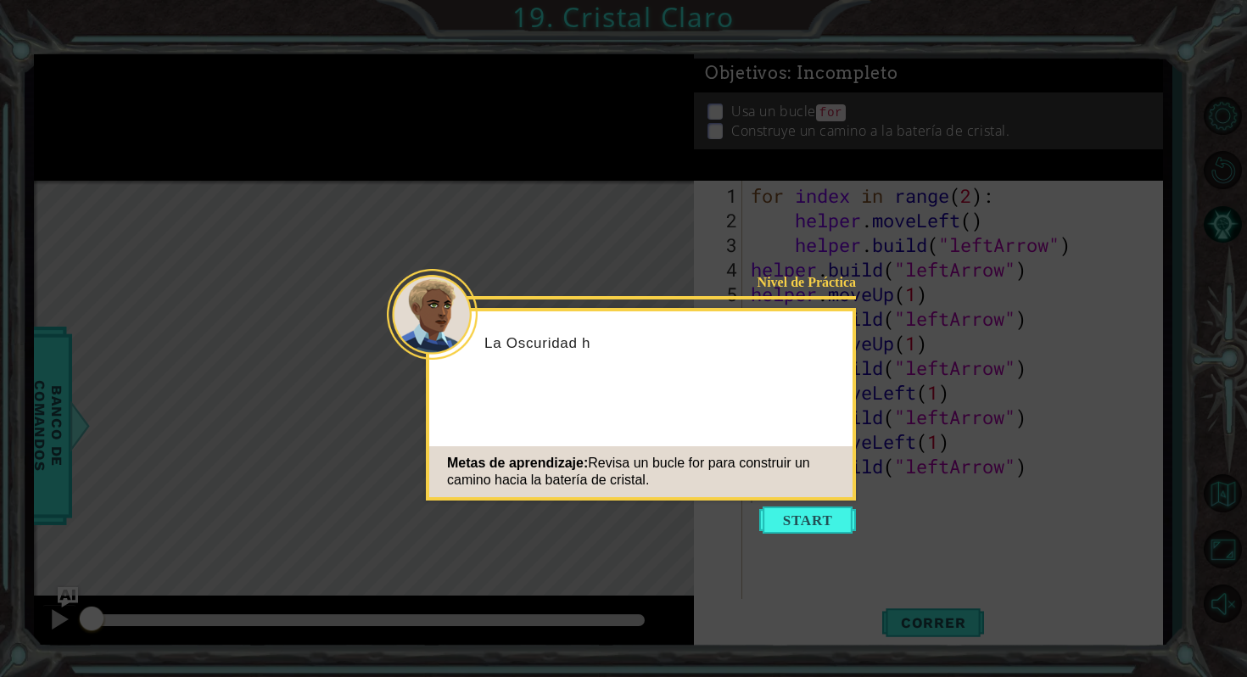
click at [1030, 427] on icon at bounding box center [623, 338] width 1247 height 677
click at [832, 523] on button "Start" at bounding box center [807, 519] width 97 height 27
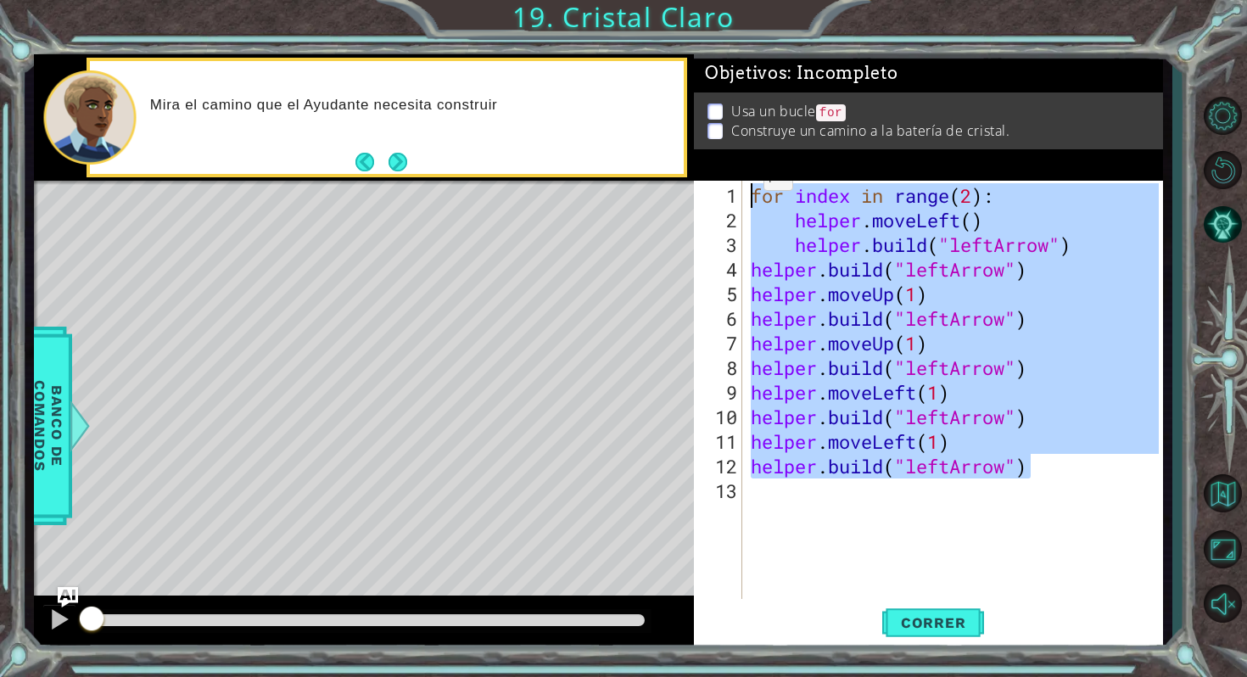
drag, startPoint x: 1048, startPoint y: 475, endPoint x: 739, endPoint y: 176, distance: 430.0
click at [739, 176] on div "Objetivos : Incompleto Usa un bucle for Construye un camino a la batería de cri…" at bounding box center [928, 351] width 469 height 595
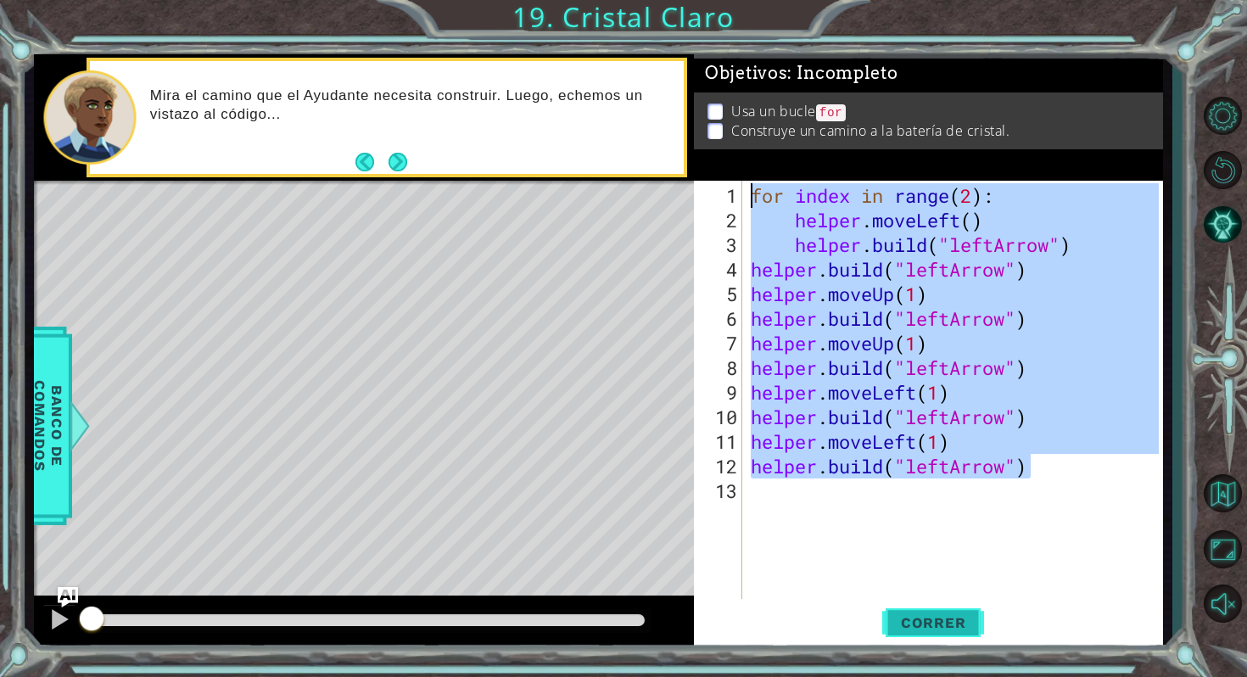
click at [949, 622] on span "Correr" at bounding box center [933, 622] width 99 height 17
type textarea "for index in range(2):"
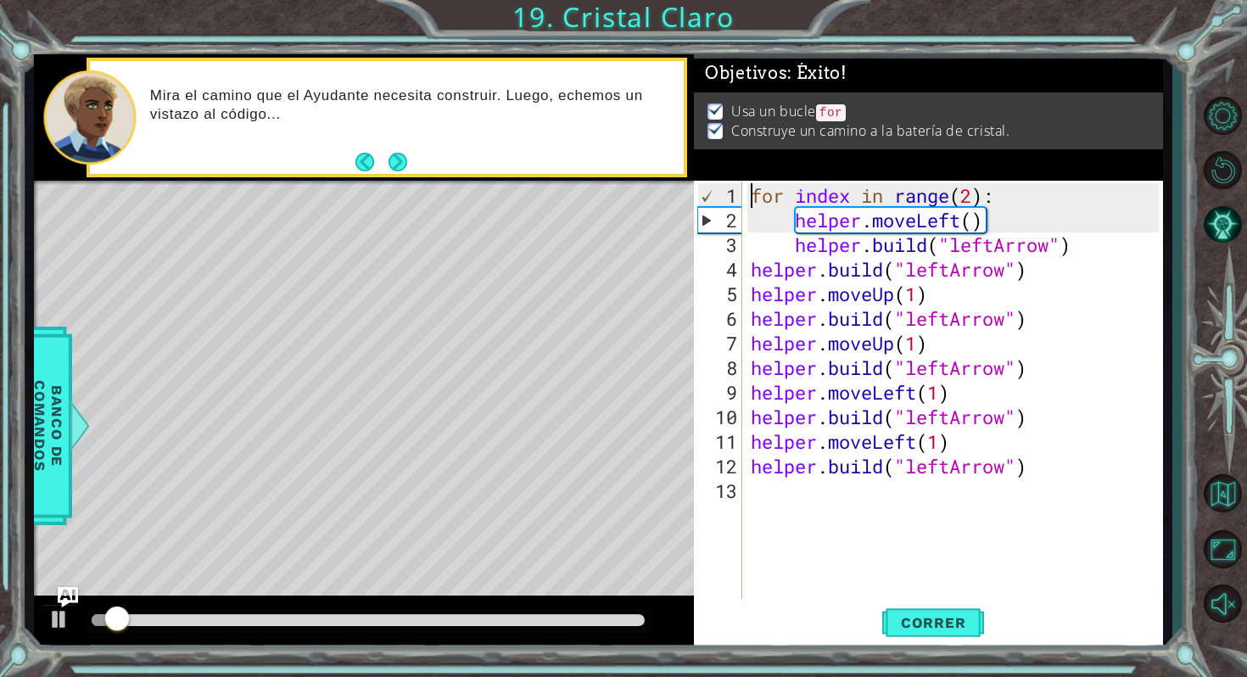
click at [574, 622] on div at bounding box center [368, 620] width 553 height 12
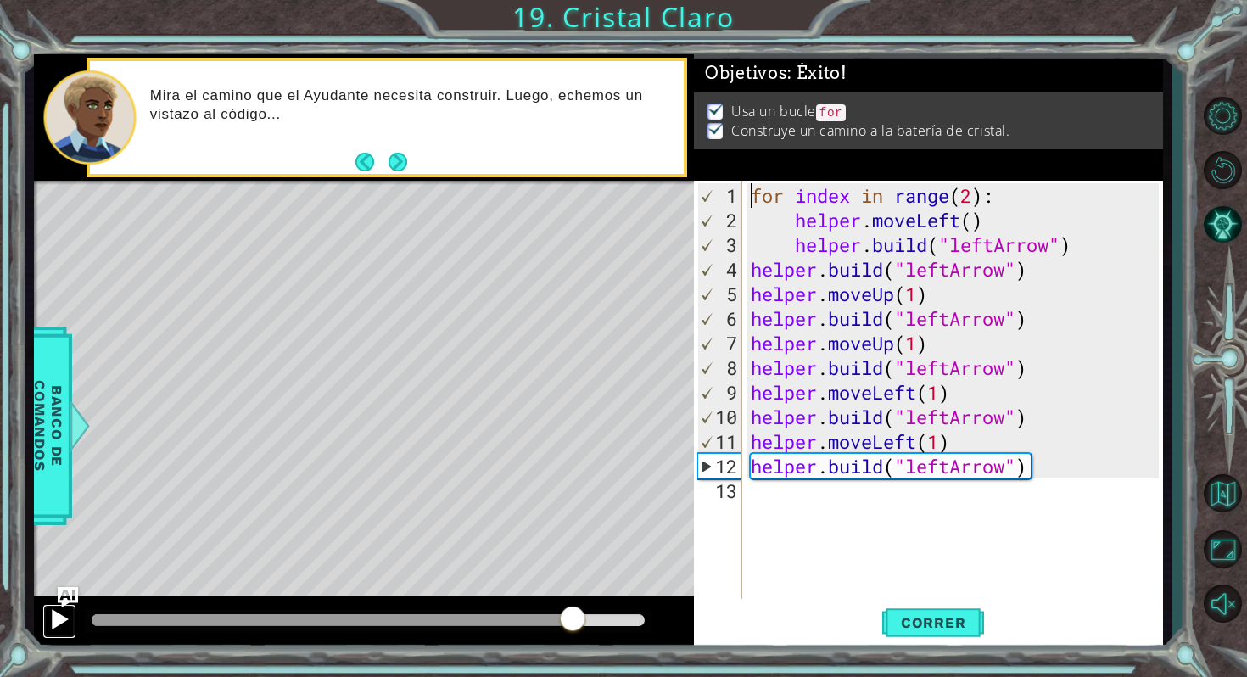
click at [53, 620] on div at bounding box center [59, 619] width 22 height 22
